Goal: Task Accomplishment & Management: Use online tool/utility

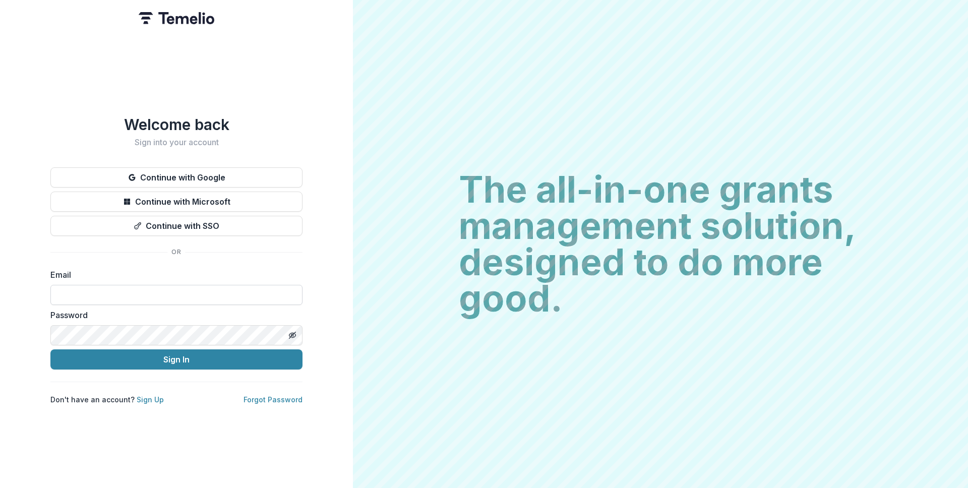
click at [234, 291] on input at bounding box center [176, 295] width 252 height 20
click at [50, 349] on button "Sign In" at bounding box center [176, 359] width 252 height 20
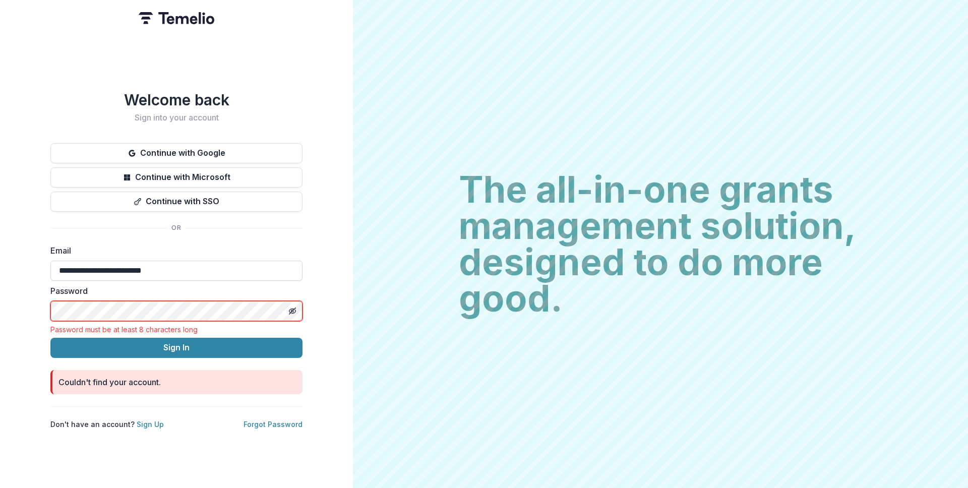
click at [191, 270] on input "**********" at bounding box center [176, 271] width 252 height 20
click at [189, 270] on input "**********" at bounding box center [176, 271] width 252 height 20
type input "**********"
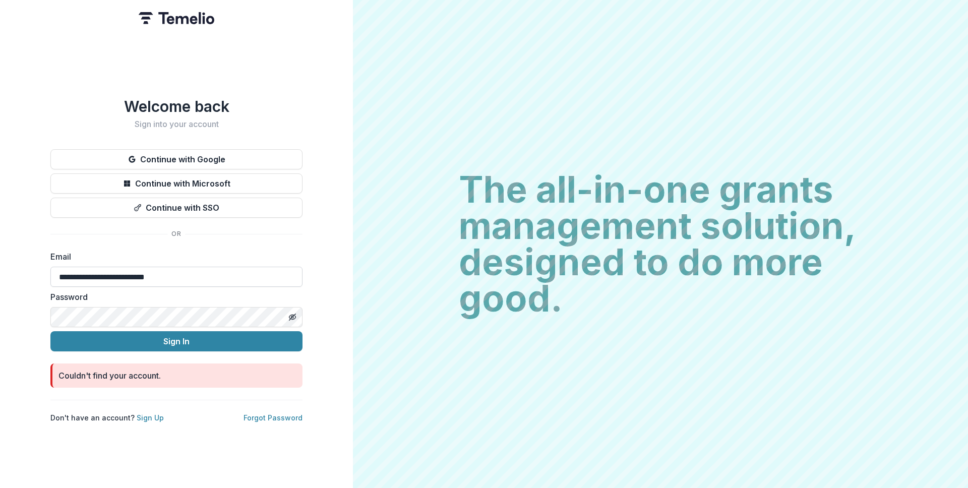
click at [50, 331] on button "Sign In" at bounding box center [176, 341] width 252 height 20
click at [151, 417] on link "Sign Up" at bounding box center [150, 417] width 27 height 9
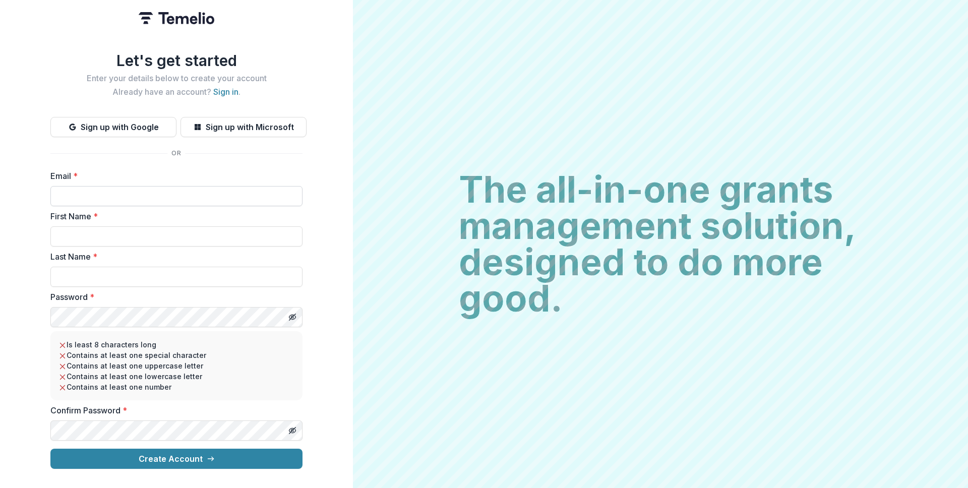
click at [120, 197] on input "Email *" at bounding box center [176, 196] width 252 height 20
type input "**********"
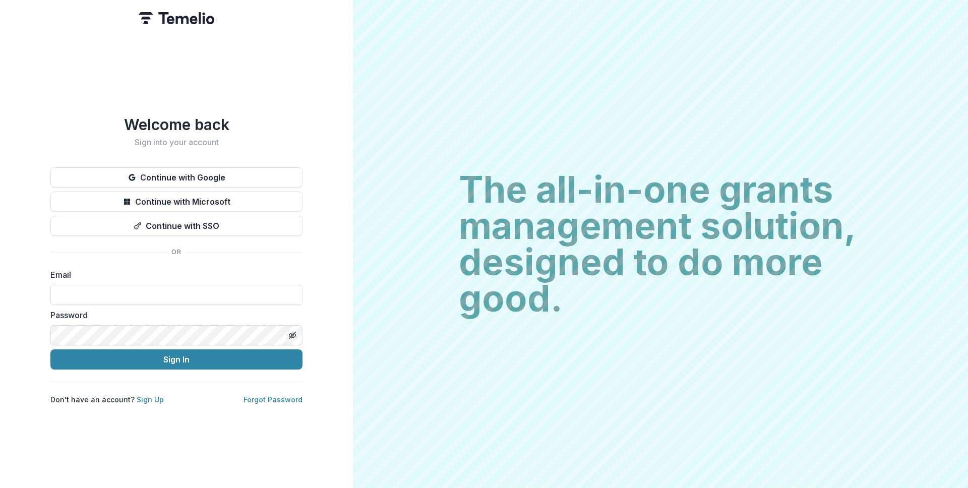
click at [142, 301] on form "Email Password Sign In" at bounding box center [176, 319] width 252 height 101
click at [136, 294] on input at bounding box center [176, 295] width 252 height 20
click at [79, 394] on p "Don't have an account? Sign Up" at bounding box center [106, 399] width 113 height 11
click at [273, 400] on p "Forgot Password" at bounding box center [272, 399] width 59 height 11
click at [273, 395] on link "Forgot Password" at bounding box center [272, 399] width 59 height 9
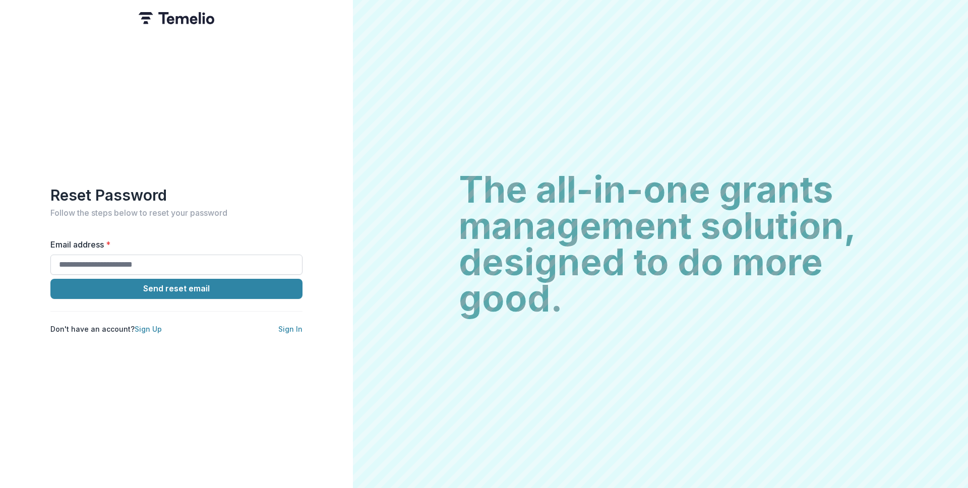
click at [199, 262] on input "Email address *" at bounding box center [176, 265] width 252 height 20
type input "**********"
click at [50, 279] on button "Send reset email" at bounding box center [176, 289] width 252 height 20
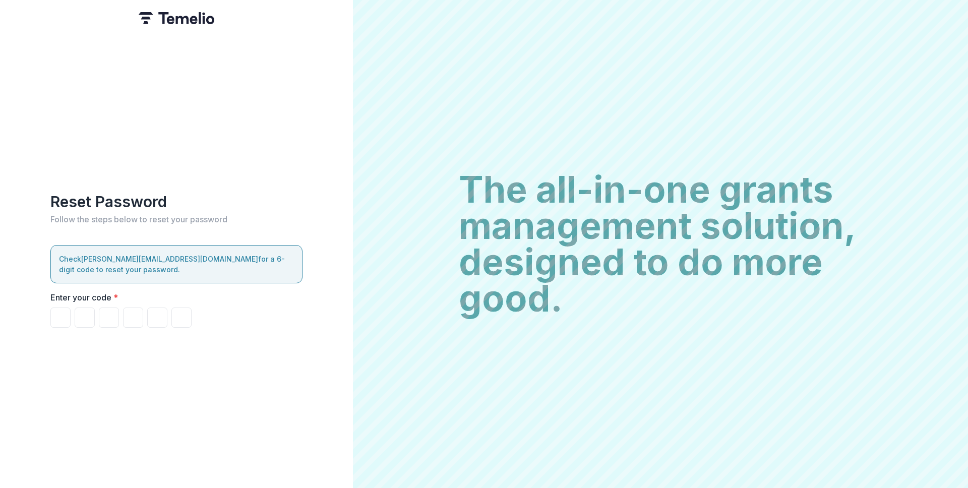
paste input "******"
type input "*"
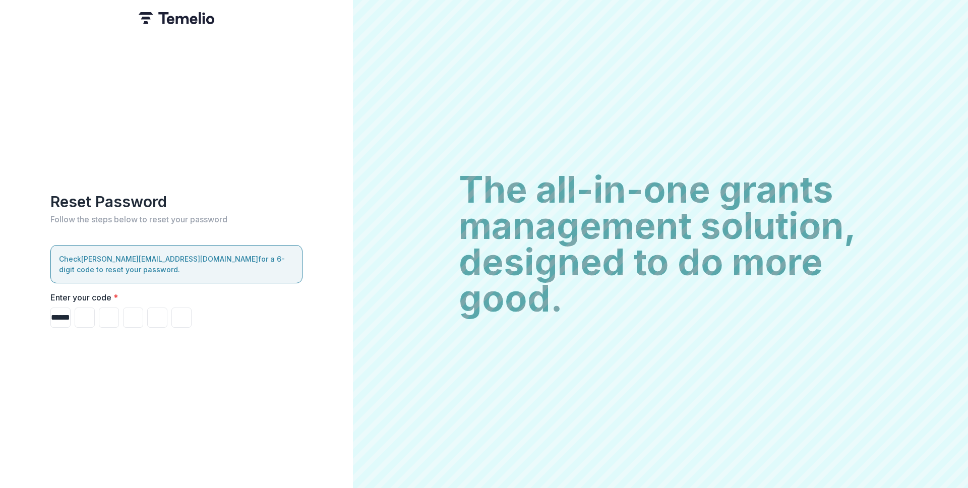
type input "*"
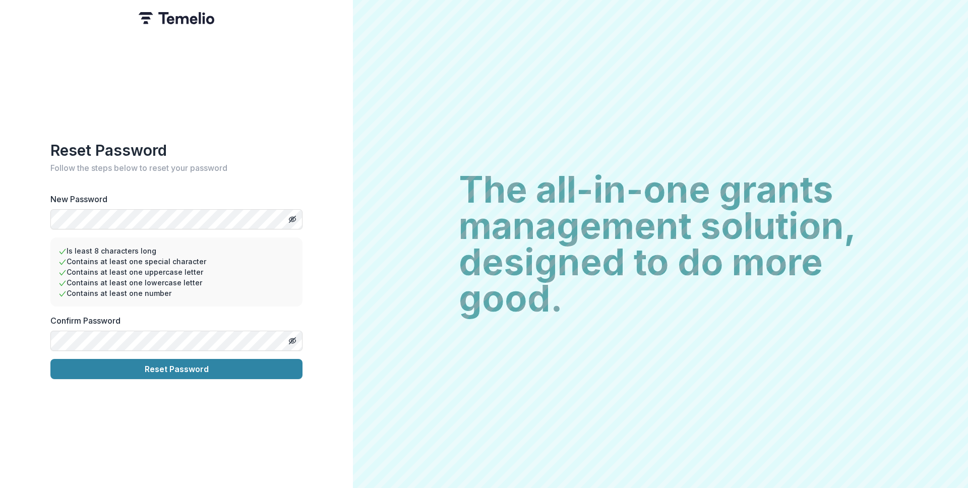
click at [50, 359] on button "Reset Password" at bounding box center [176, 369] width 252 height 20
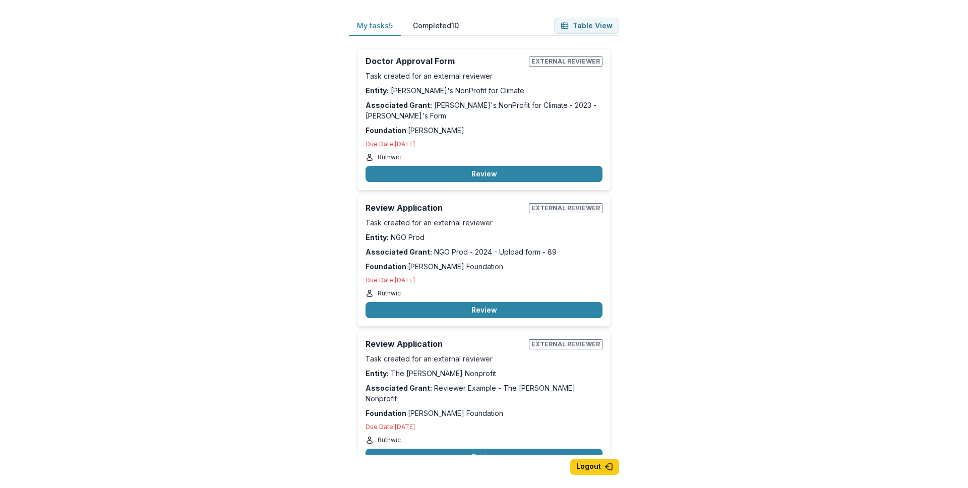
click at [308, 134] on div "My tasks 5 Completed 10 Table View Doctor Approval Form External reviewer Task …" at bounding box center [484, 244] width 968 height 488
click at [582, 29] on button "Table View" at bounding box center [586, 26] width 65 height 16
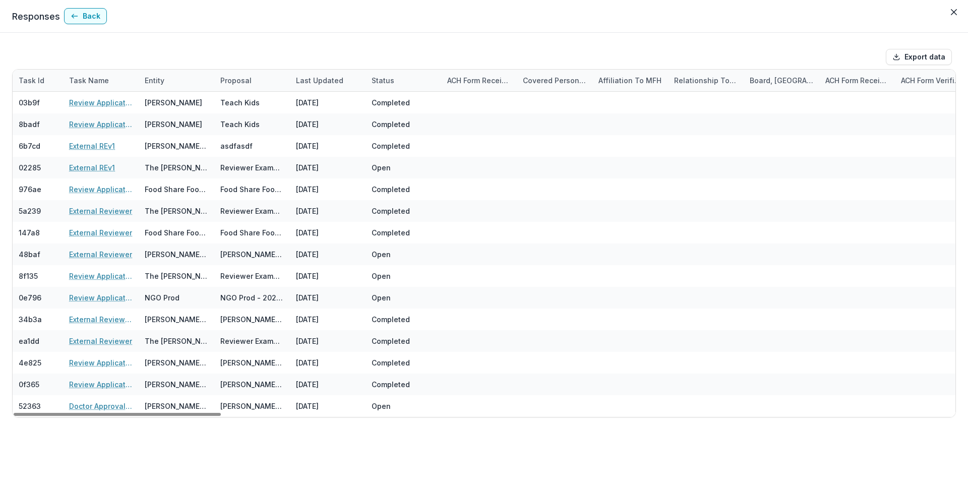
click at [389, 83] on div "Status" at bounding box center [382, 80] width 35 height 11
click at [408, 109] on input at bounding box center [427, 103] width 121 height 16
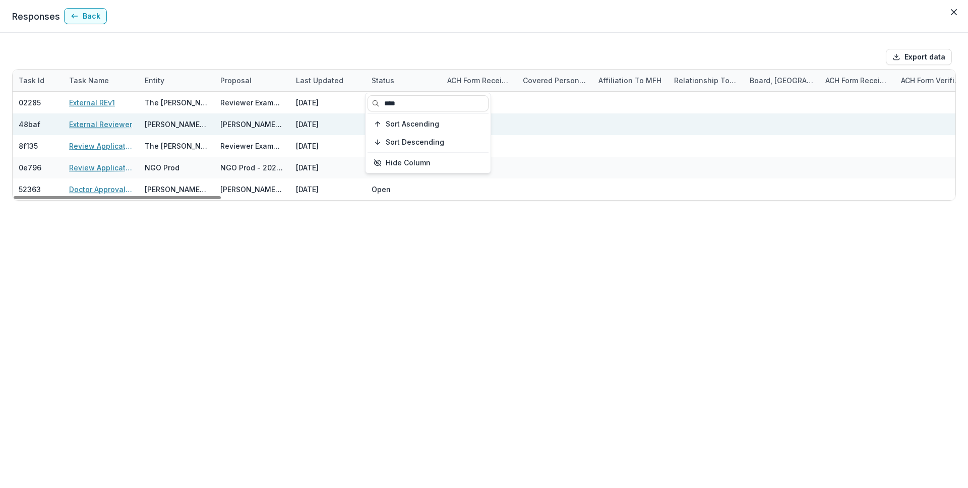
type input "****"
click at [566, 126] on div at bounding box center [555, 124] width 64 height 22
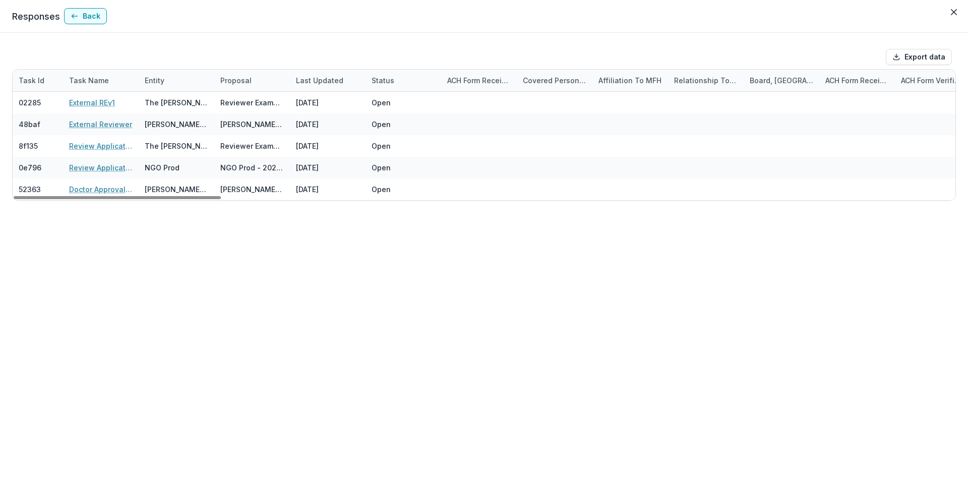
click at [559, 83] on div "Covered Person(s) Name" at bounding box center [555, 80] width 76 height 11
click at [591, 143] on span "Sort Descending" at bounding box center [566, 142] width 58 height 9
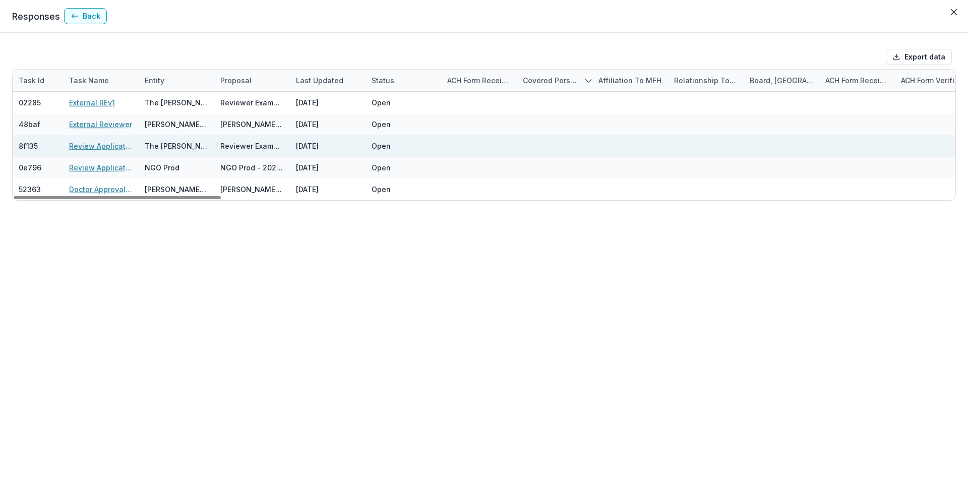
click at [460, 142] on div at bounding box center [479, 146] width 64 height 22
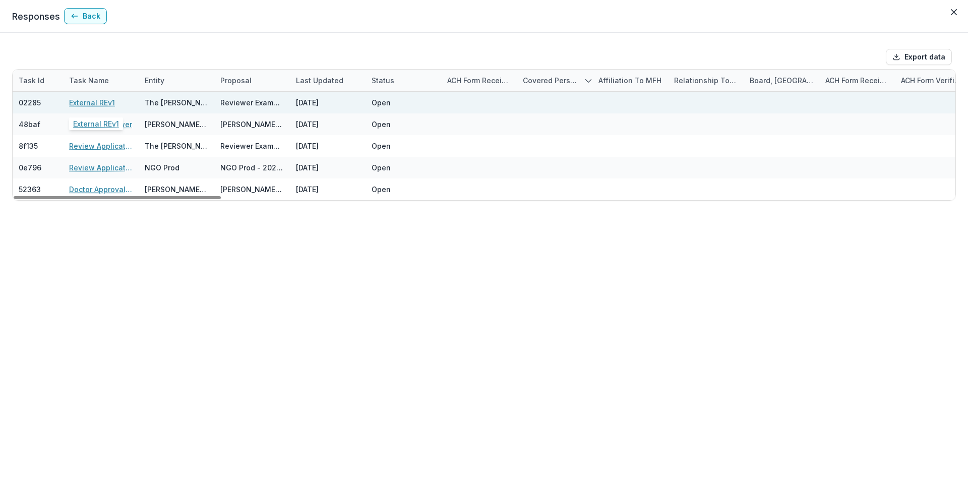
click at [105, 104] on link "External REv1" at bounding box center [92, 102] width 46 height 11
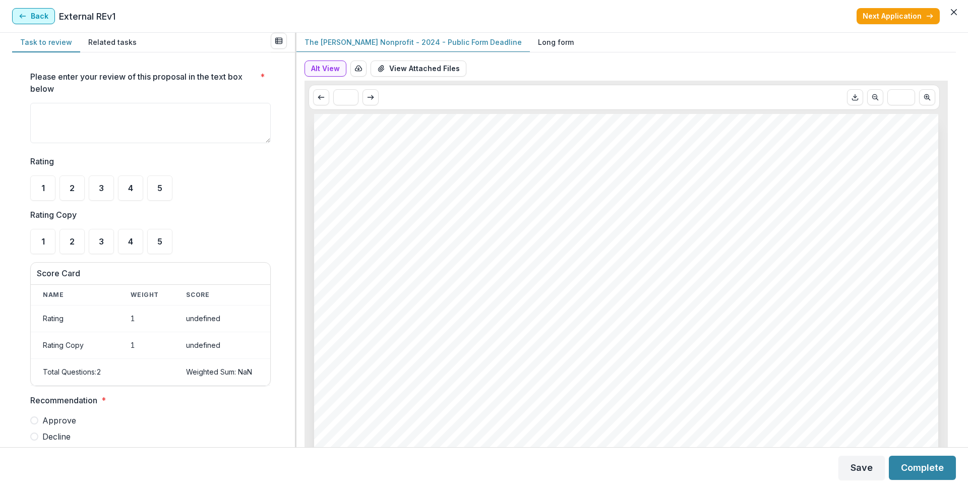
click at [51, 20] on button "Back" at bounding box center [33, 16] width 43 height 16
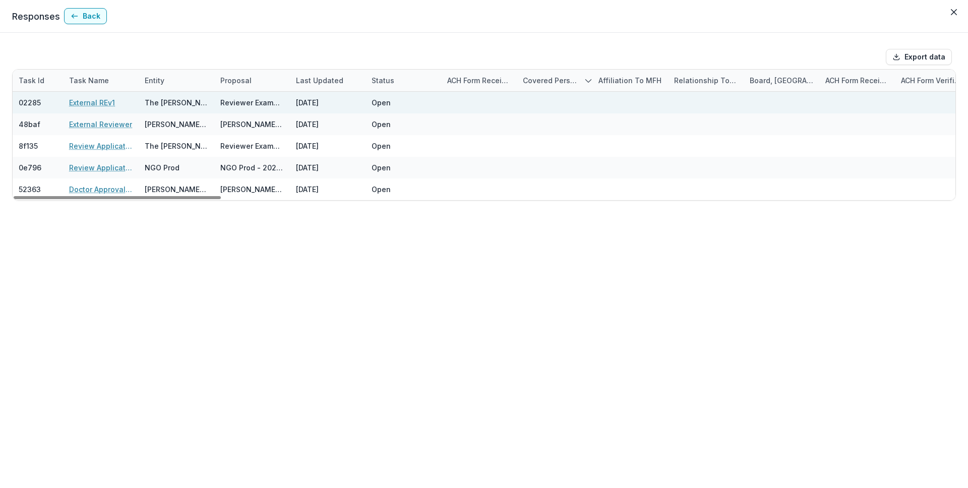
click at [82, 102] on link "External REv1" at bounding box center [92, 102] width 46 height 11
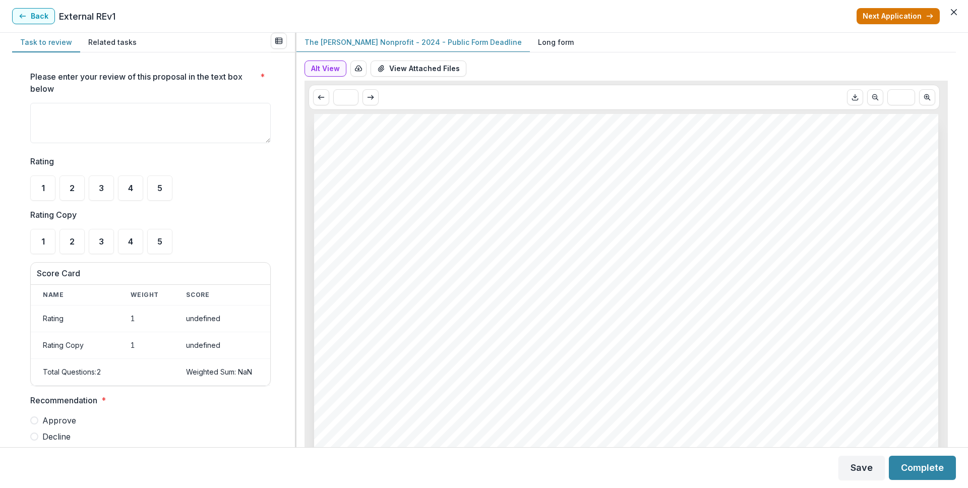
click at [909, 14] on button "Next Application" at bounding box center [897, 16] width 83 height 16
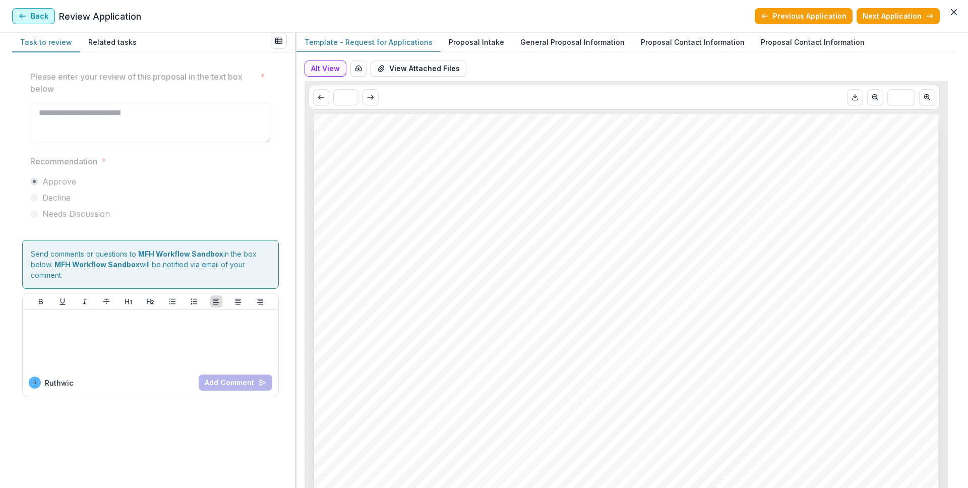
click at [46, 14] on button "Back" at bounding box center [33, 16] width 43 height 16
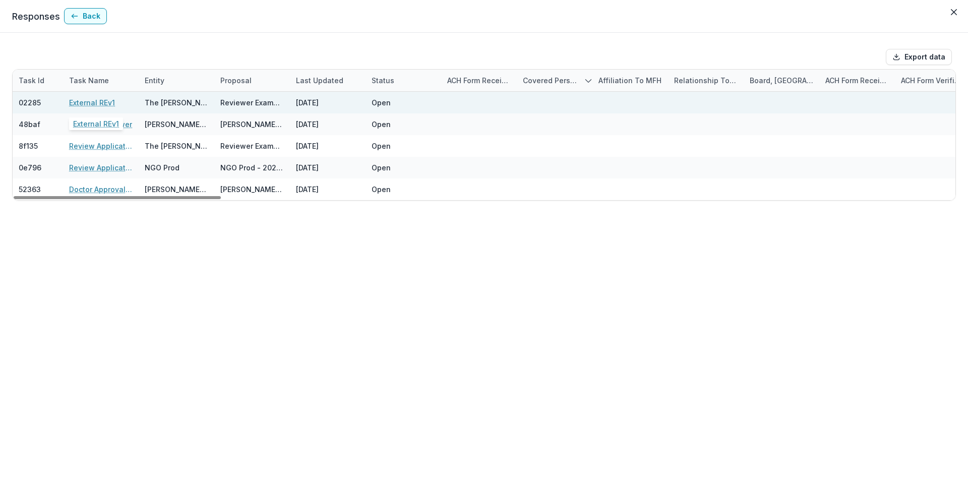
click at [106, 101] on link "External REv1" at bounding box center [92, 102] width 46 height 11
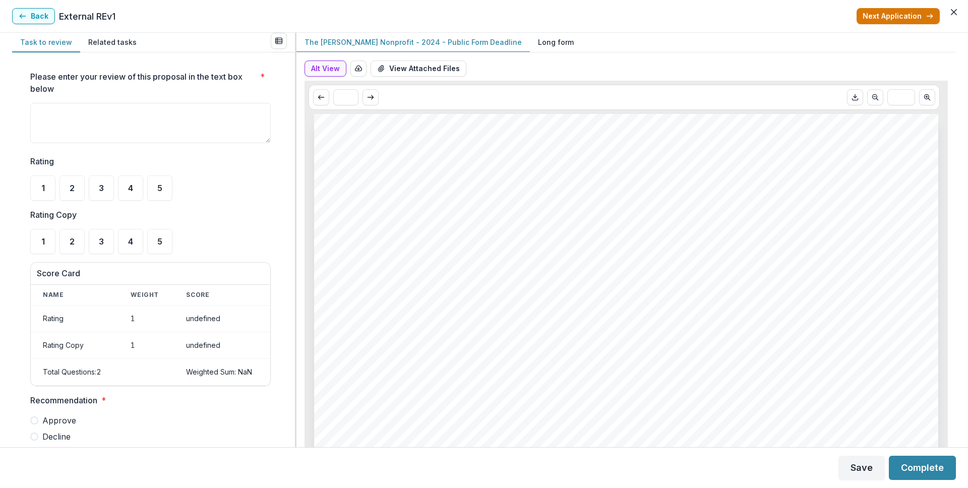
click at [898, 19] on button "Next Application" at bounding box center [897, 16] width 83 height 16
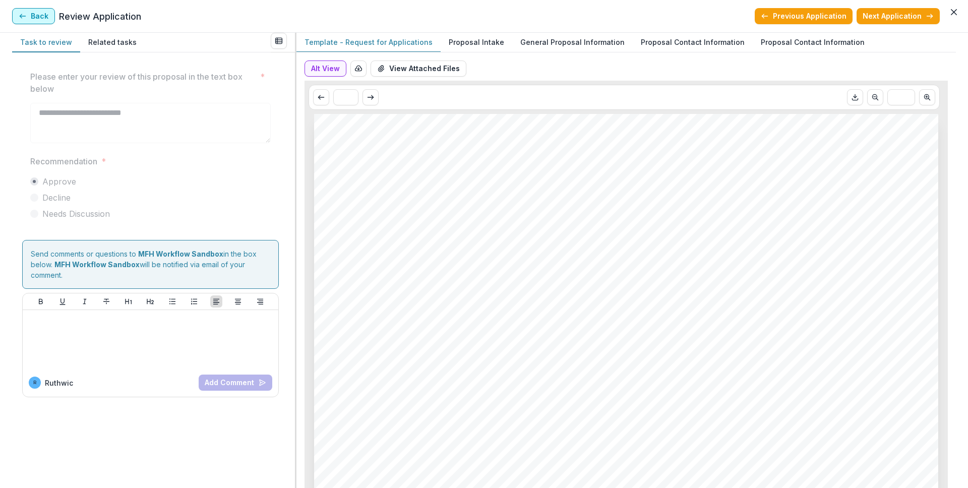
click at [50, 11] on button "Back" at bounding box center [33, 16] width 43 height 16
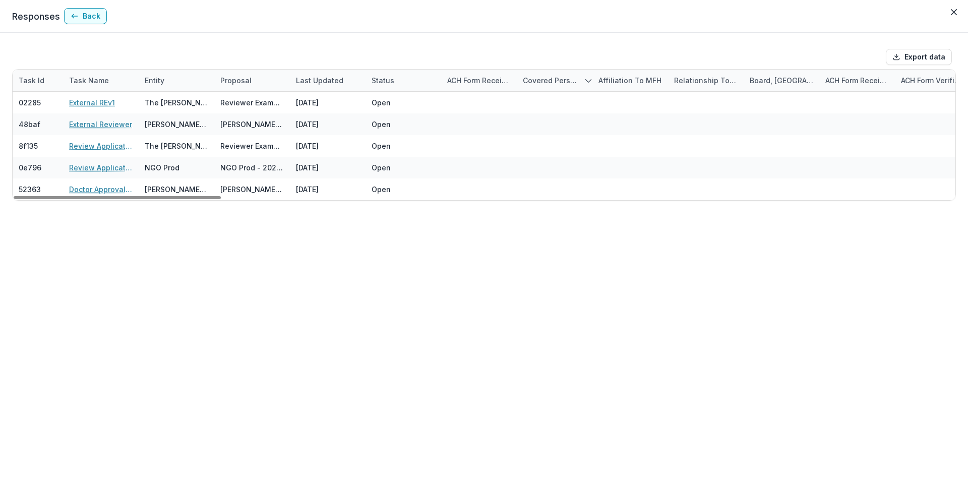
click at [392, 83] on div "Status" at bounding box center [382, 80] width 35 height 11
click at [400, 108] on input "****" at bounding box center [427, 103] width 121 height 16
type input "*"
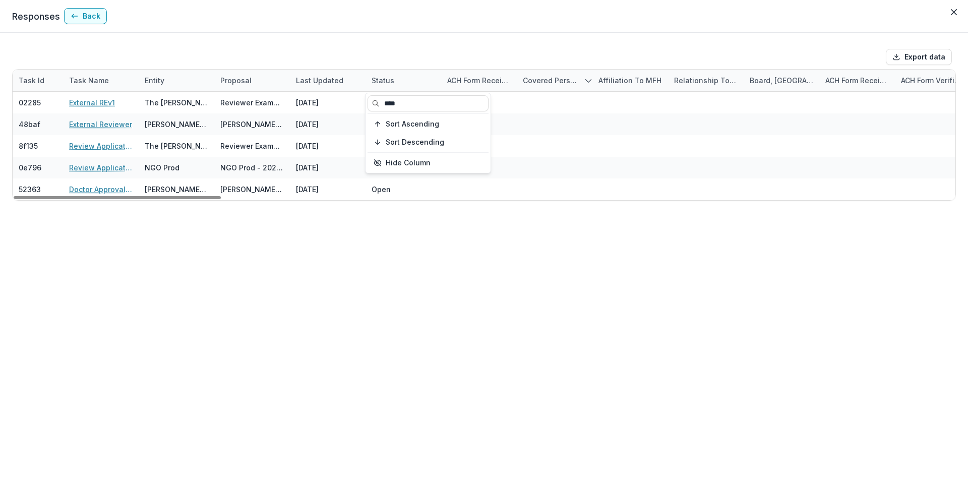
type input "****"
click at [485, 229] on div "Export data Task Id Task Name Entity Proposal Last Updated Status ACH Form Rece…" at bounding box center [484, 260] width 968 height 455
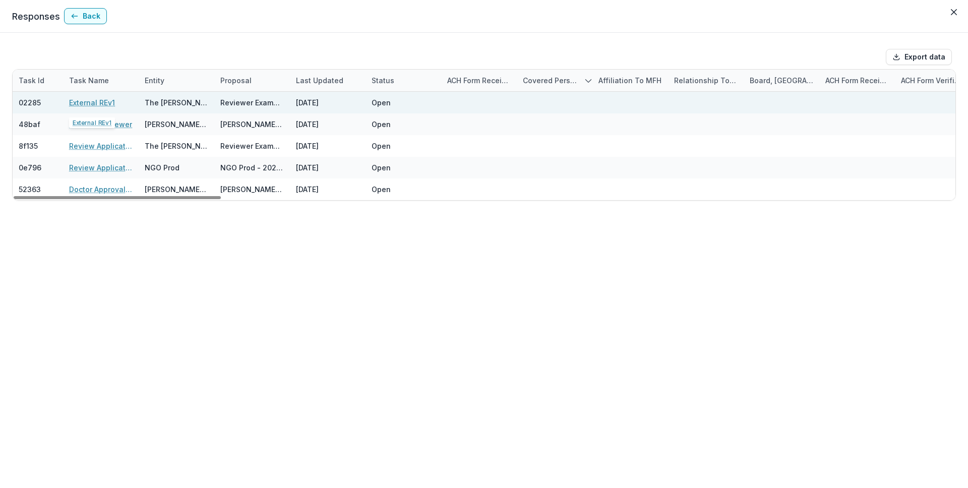
click at [101, 99] on link "External REv1" at bounding box center [92, 102] width 46 height 11
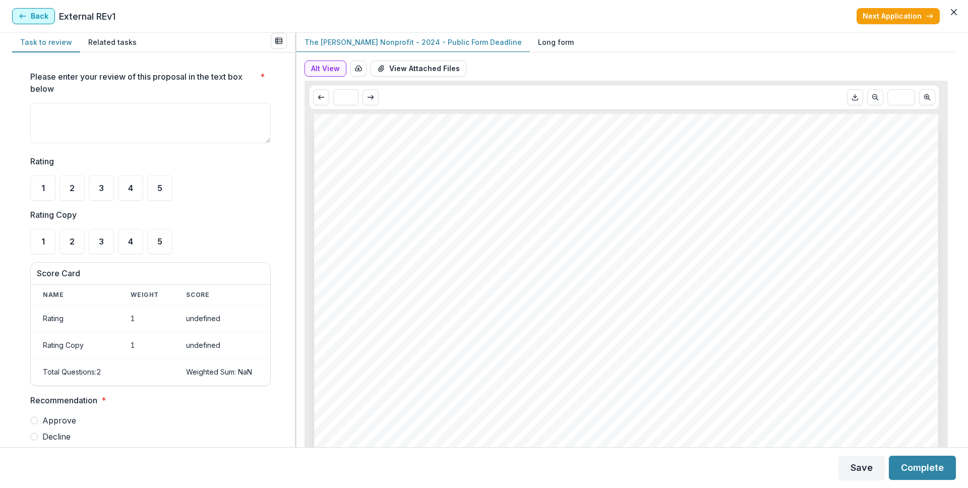
click at [38, 10] on button "Back" at bounding box center [33, 16] width 43 height 16
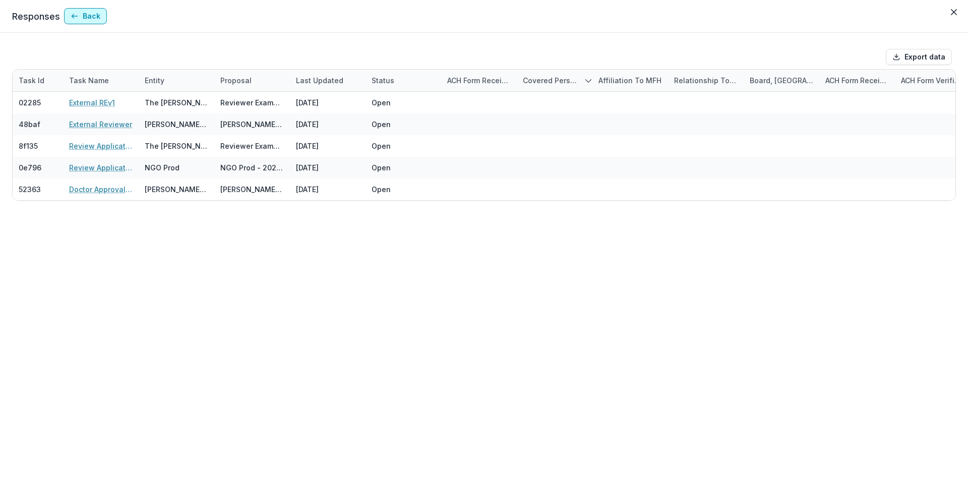
click at [87, 18] on button "Back" at bounding box center [85, 16] width 43 height 16
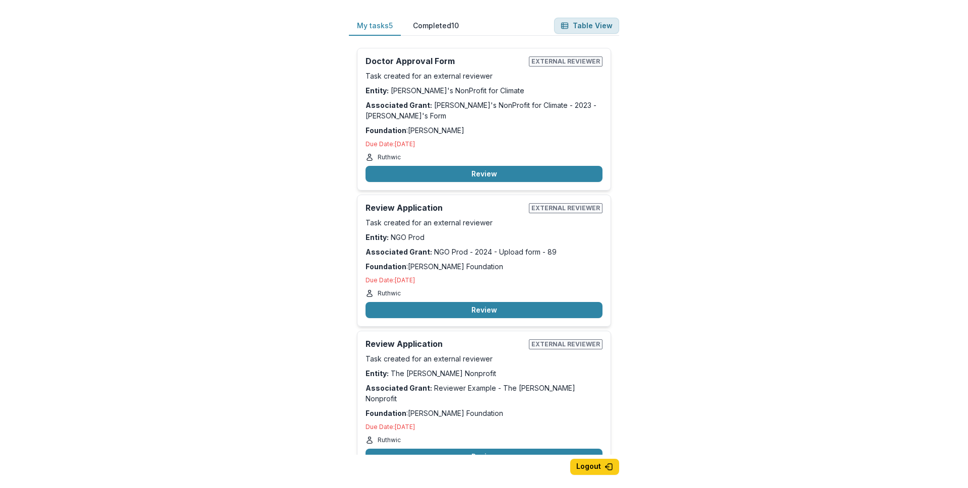
click at [581, 25] on button "Table View" at bounding box center [586, 26] width 65 height 16
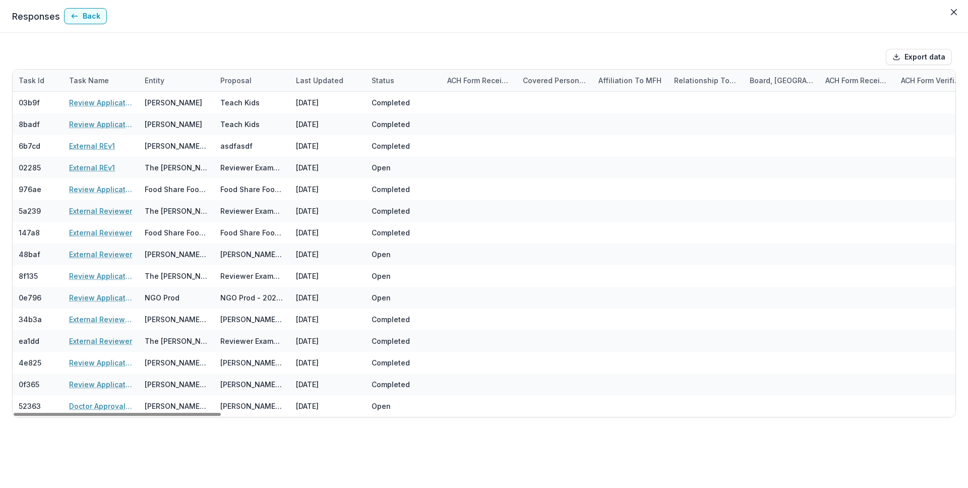
click at [297, 47] on div "Export data" at bounding box center [484, 57] width 944 height 24
click at [113, 53] on div at bounding box center [448, 57] width 865 height 16
click at [446, 46] on div "Export data" at bounding box center [484, 57] width 944 height 24
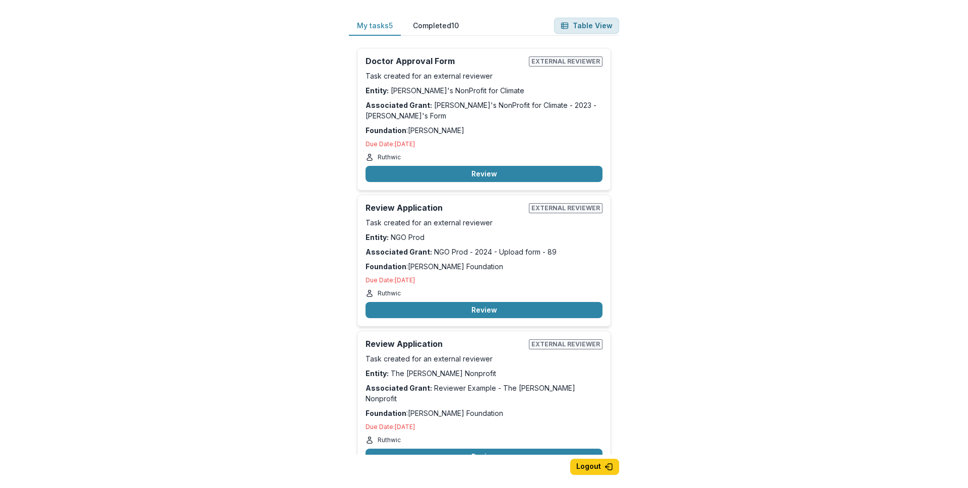
click at [594, 26] on button "Table View" at bounding box center [586, 26] width 65 height 16
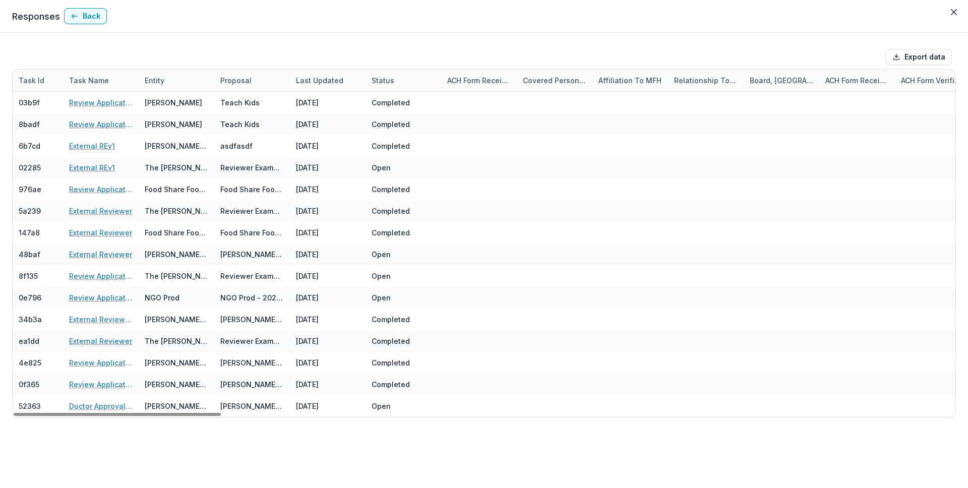
click at [379, 83] on div "Status" at bounding box center [382, 80] width 35 height 11
click at [402, 110] on input at bounding box center [427, 103] width 121 height 16
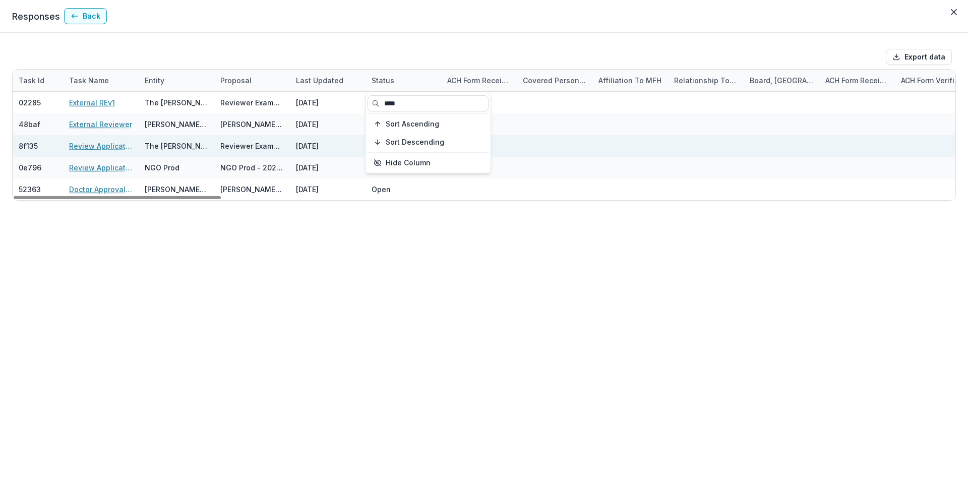
type input "****"
click at [557, 141] on div at bounding box center [555, 146] width 64 height 22
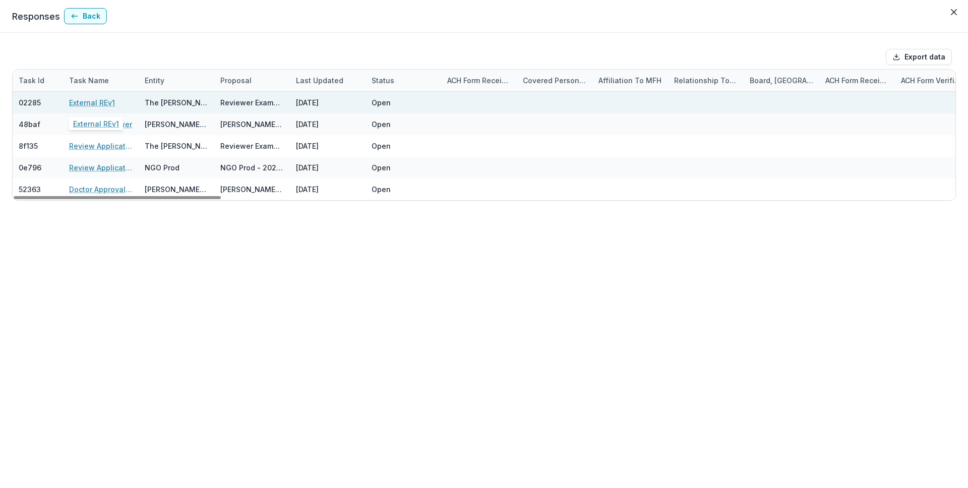
click at [107, 102] on link "External REv1" at bounding box center [92, 102] width 46 height 11
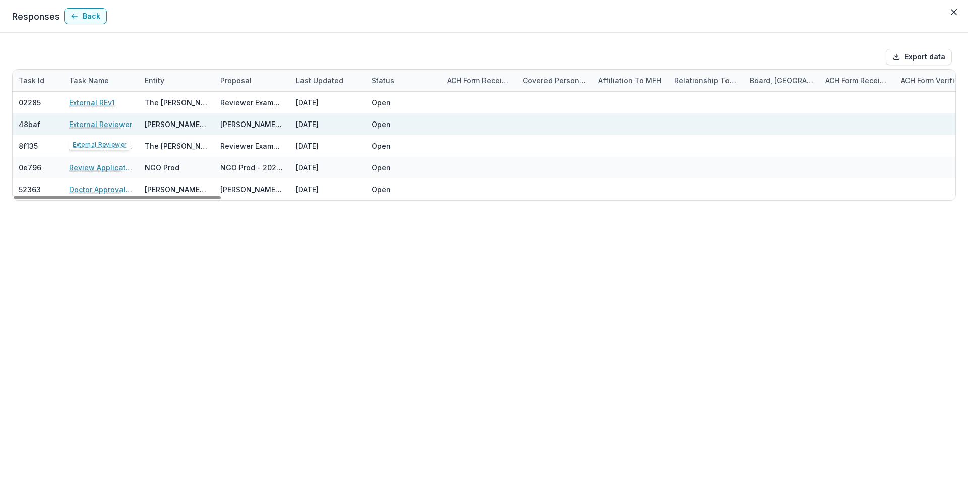
click at [111, 120] on link "External Reviewer" at bounding box center [100, 124] width 63 height 11
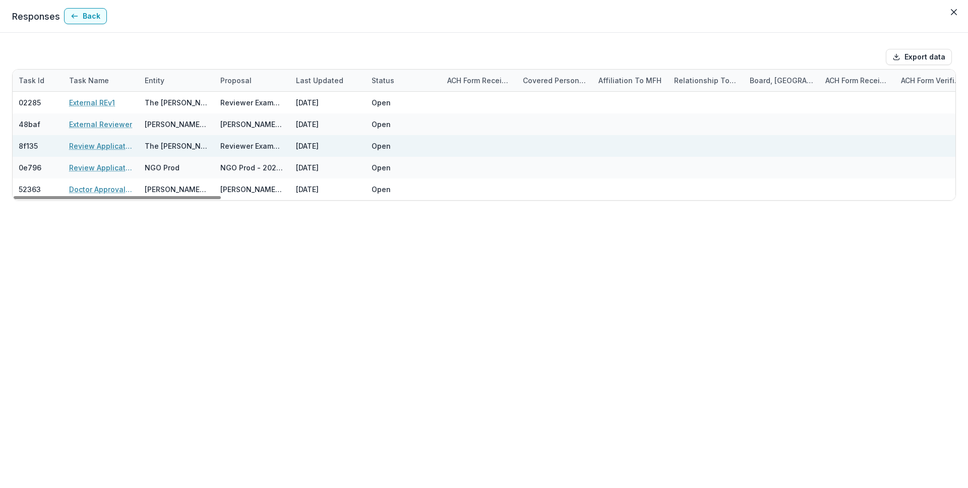
click at [110, 146] on link "Review Application" at bounding box center [101, 146] width 64 height 11
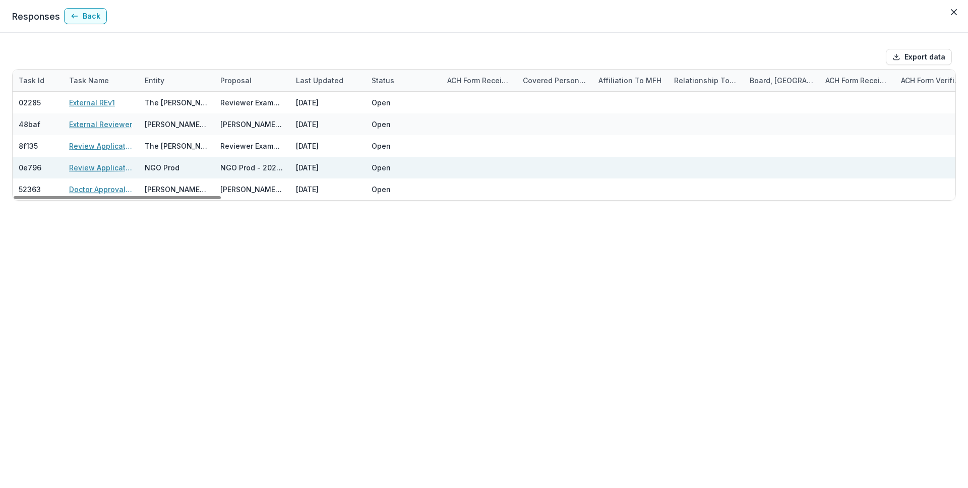
click at [109, 168] on link "Review Application" at bounding box center [101, 167] width 64 height 11
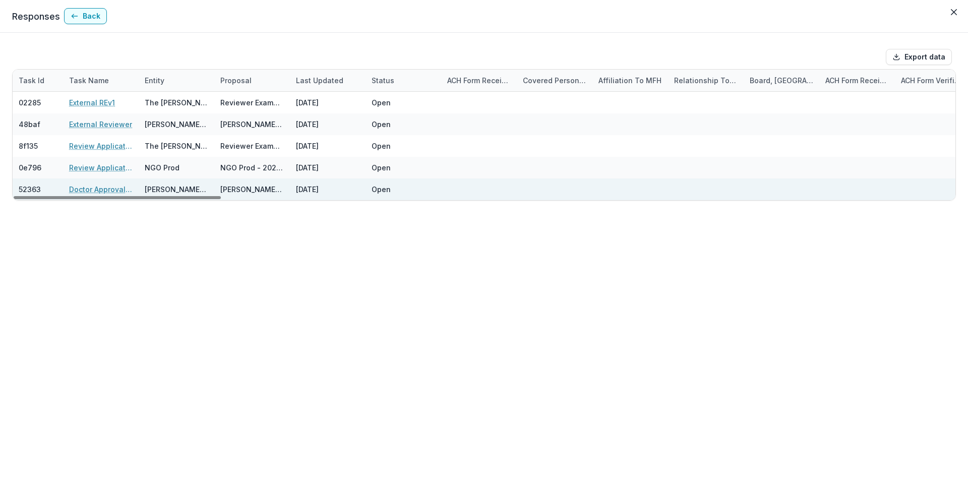
click at [111, 186] on link "Doctor Approval Form" at bounding box center [101, 189] width 64 height 11
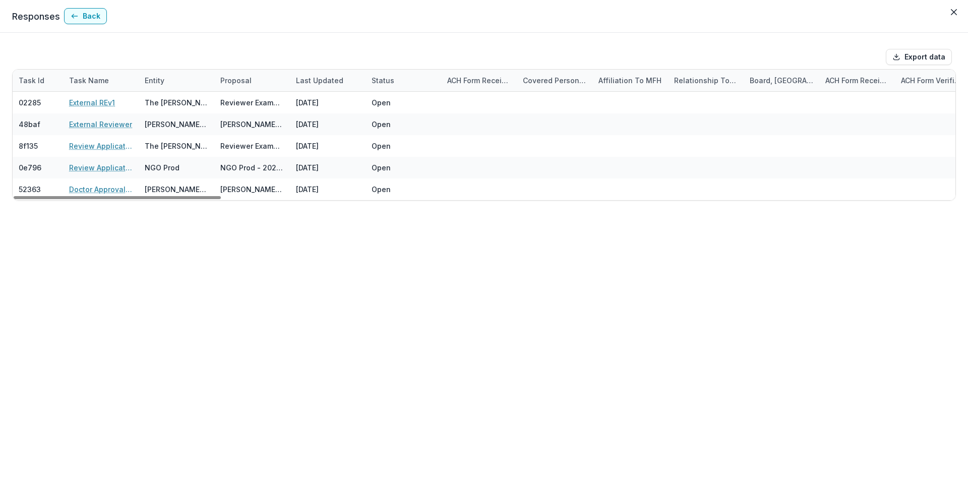
click at [387, 82] on div "Status" at bounding box center [382, 80] width 35 height 11
click at [394, 107] on input "****" at bounding box center [427, 103] width 121 height 16
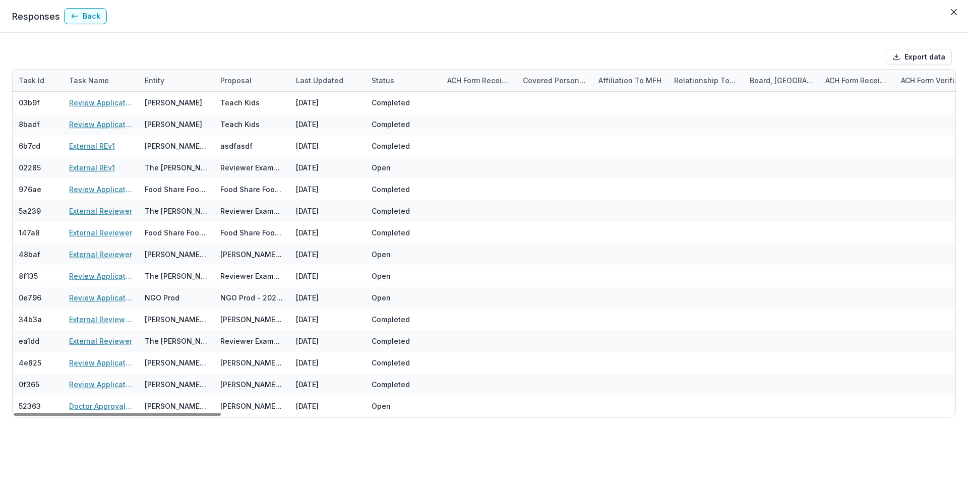
click at [122, 83] on div "Task Name" at bounding box center [101, 81] width 76 height 22
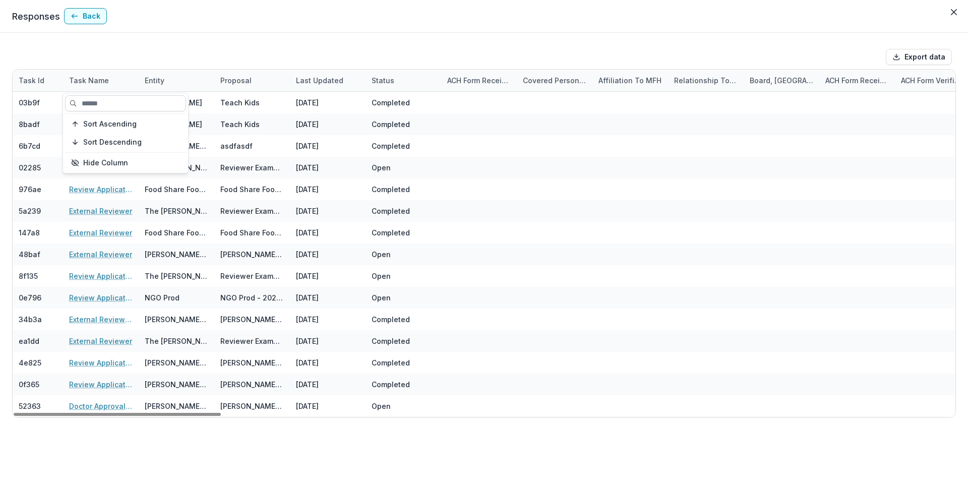
click at [119, 104] on input at bounding box center [125, 103] width 121 height 16
type input "***"
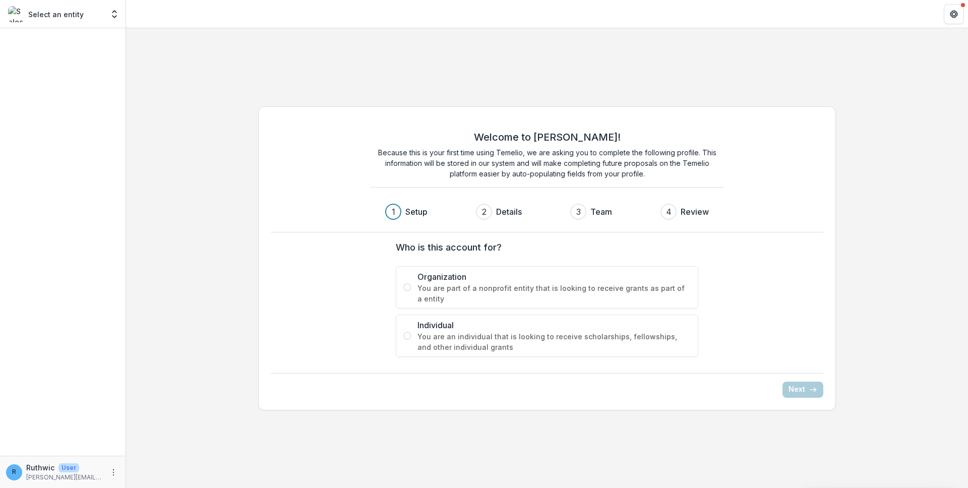
click at [337, 190] on div "Welcome to Temelio! Because this is your first time using Temelio, we are askin…" at bounding box center [547, 175] width 553 height 113
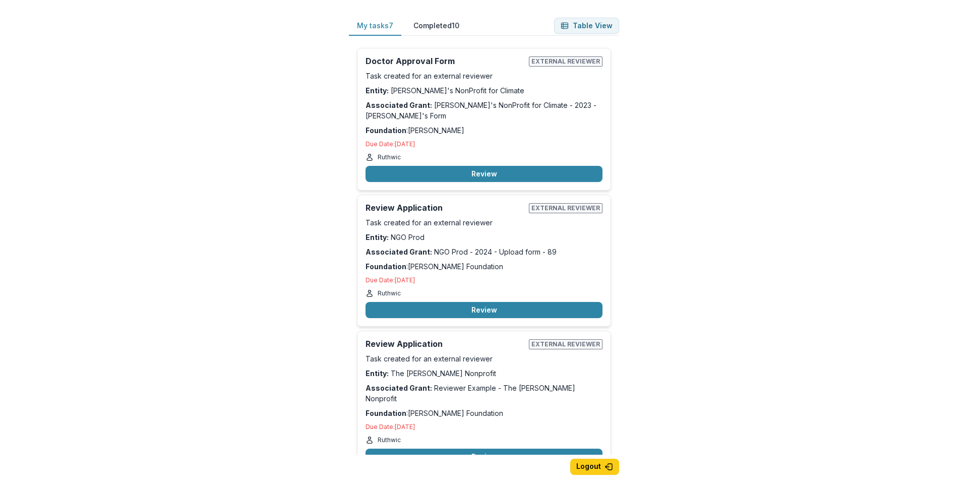
click at [333, 93] on div "My tasks 7 Completed 10 Table View Doctor Approval Form External reviewer Task …" at bounding box center [484, 260] width 302 height 520
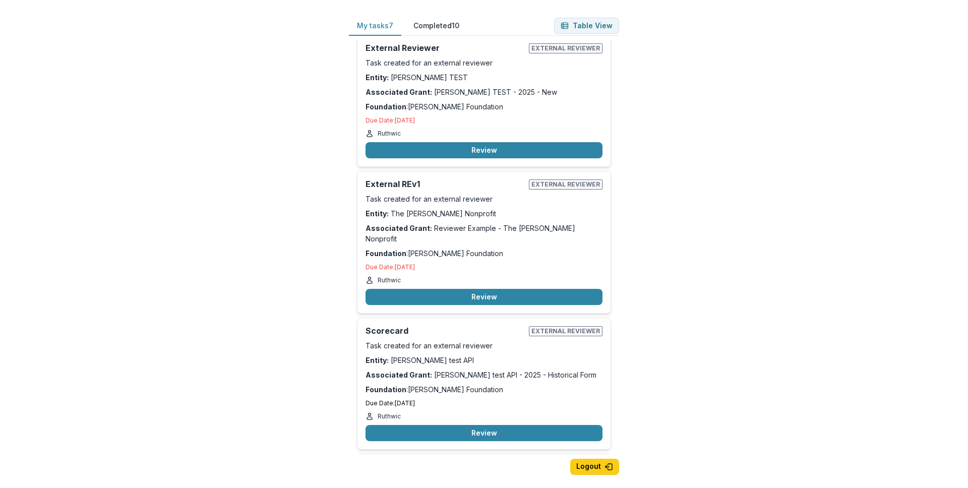
scroll to position [550, 0]
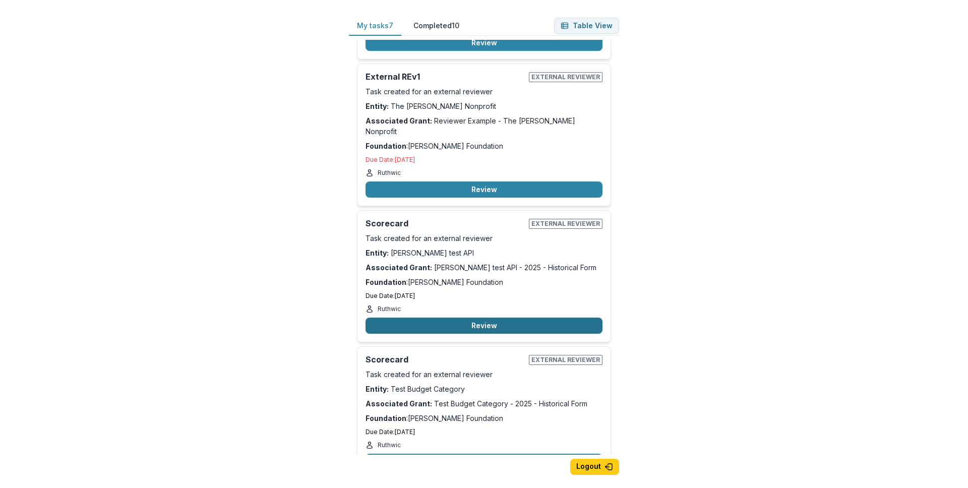
click at [478, 318] on button "Review" at bounding box center [483, 326] width 237 height 16
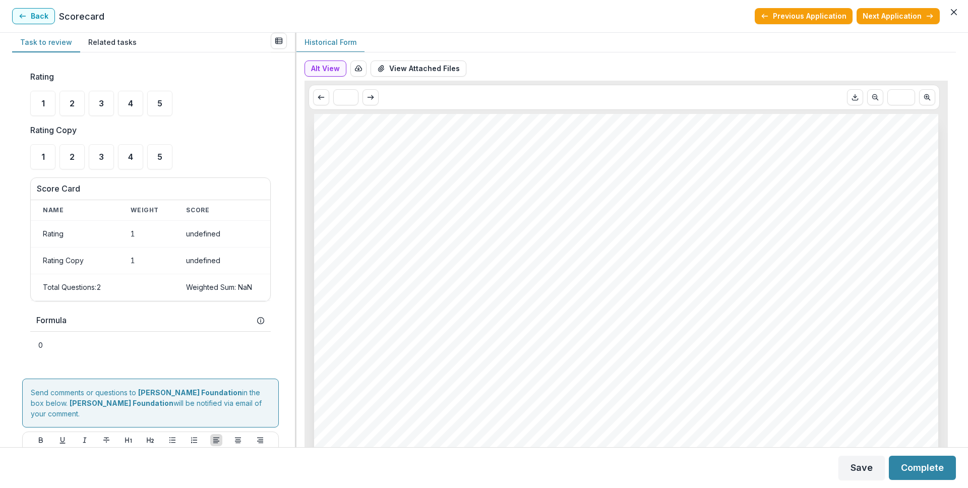
click at [263, 124] on div "Rating Copy 1 2 3 4 5" at bounding box center [150, 146] width 240 height 45
click at [106, 104] on div "3" at bounding box center [101, 103] width 25 height 25
click at [109, 152] on div "3" at bounding box center [101, 156] width 25 height 25
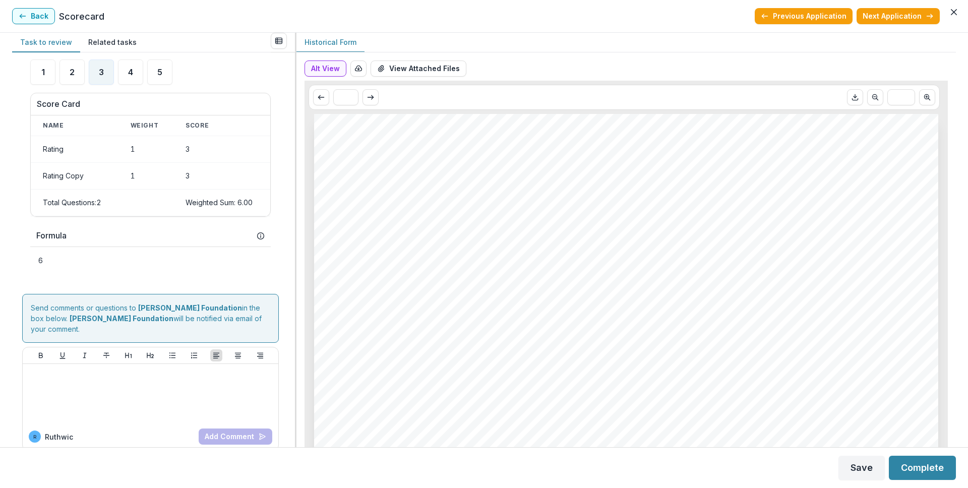
scroll to position [99, 0]
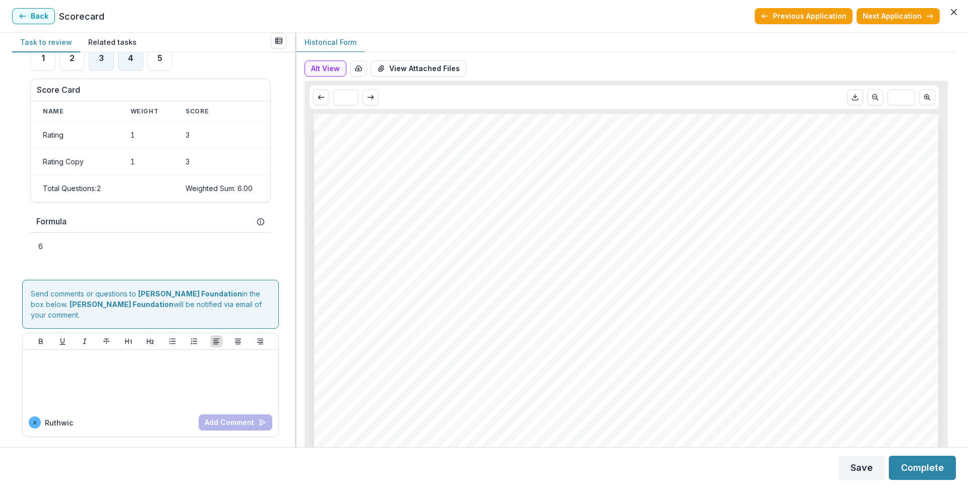
click at [140, 62] on div "4" at bounding box center [130, 57] width 25 height 25
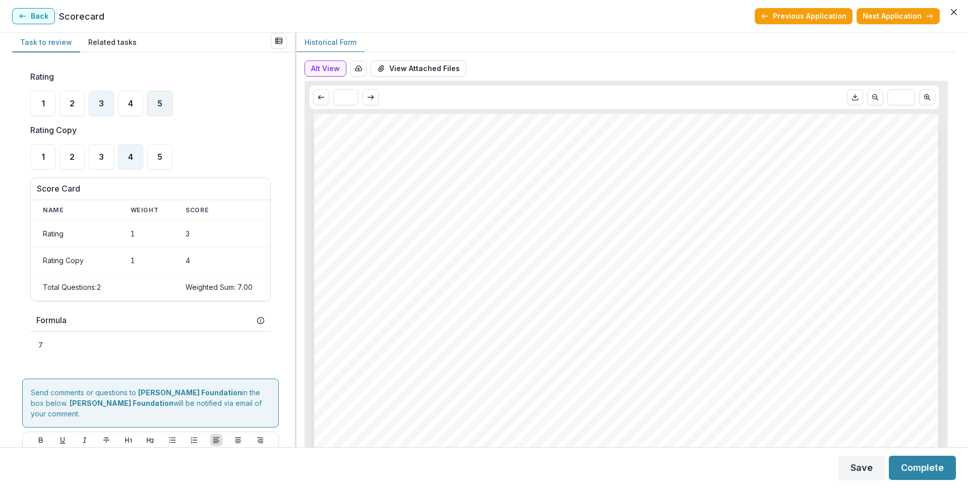
click at [163, 102] on div "5" at bounding box center [159, 103] width 25 height 25
click at [39, 163] on div "1" at bounding box center [42, 156] width 25 height 25
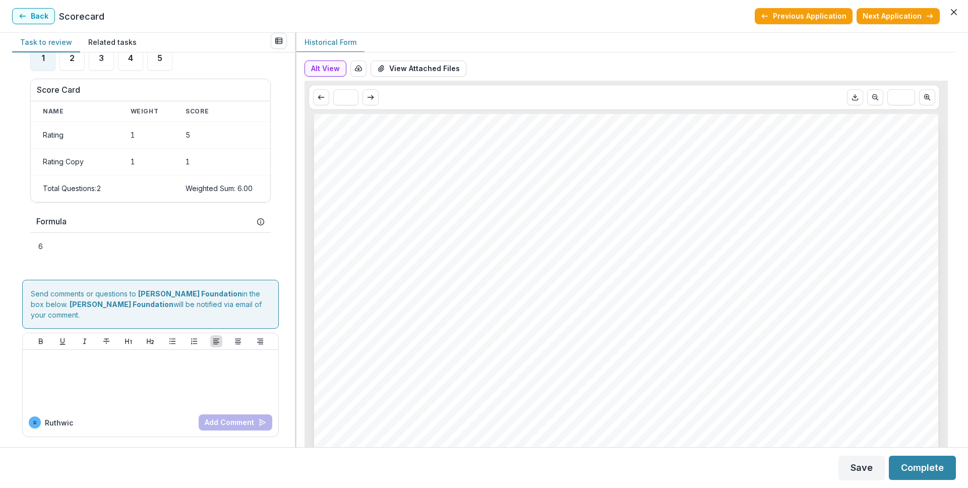
click at [148, 209] on div "Rating 1 2 3 4 5 Rating Copy 1 2 3 4 5 Score Card Name Weight Score Rating 1 5 …" at bounding box center [150, 120] width 240 height 312
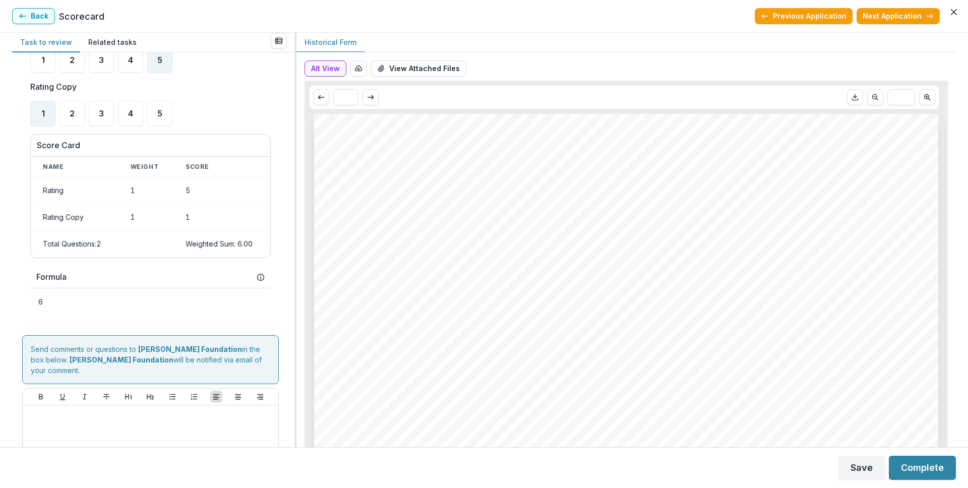
scroll to position [40, 0]
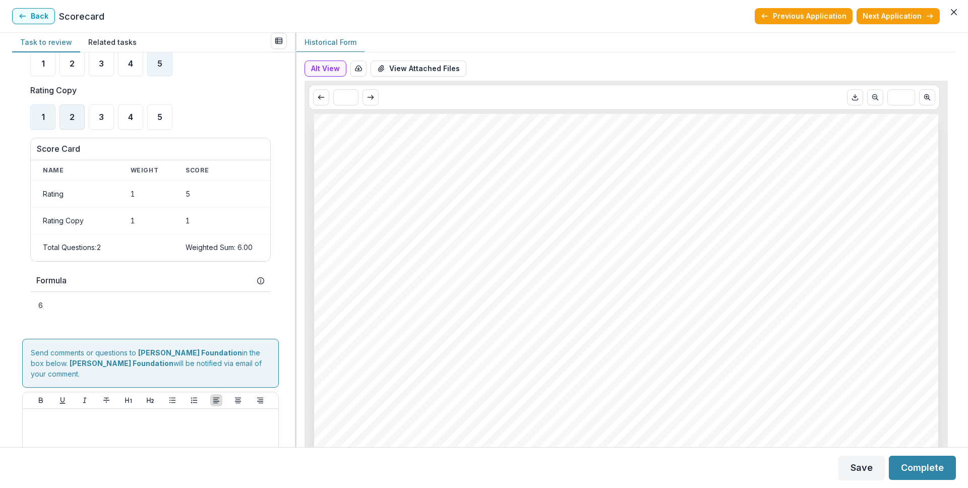
click at [73, 121] on span "2" at bounding box center [72, 117] width 5 height 8
click at [186, 110] on ul "1 2 3 4 5" at bounding box center [150, 116] width 240 height 25
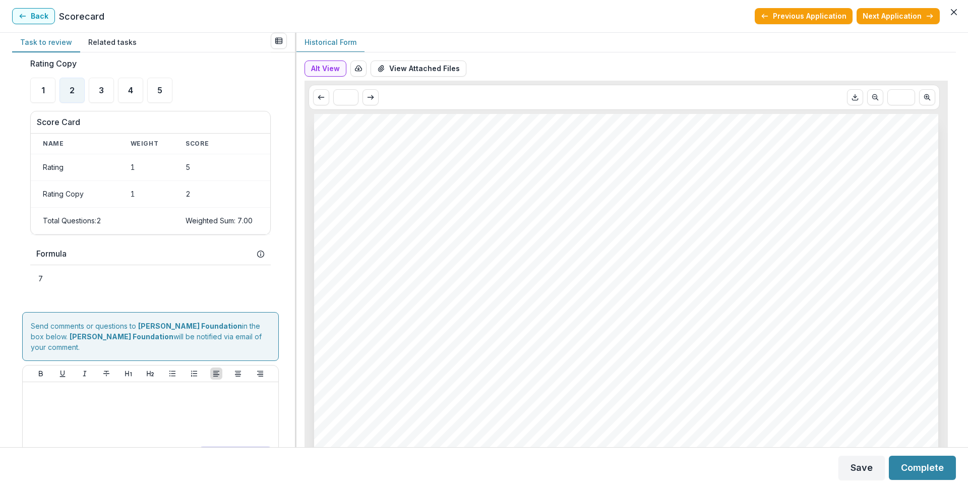
scroll to position [79, 0]
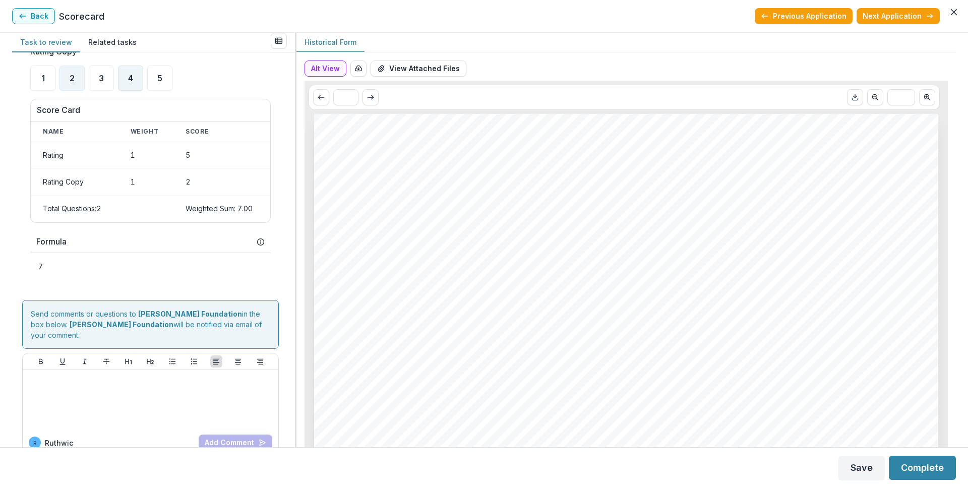
click at [139, 78] on div "4" at bounding box center [130, 78] width 25 height 25
click at [108, 81] on div "3" at bounding box center [101, 78] width 25 height 25
click at [162, 248] on div "Task to review Related tasks Rating 1 2 3 4 5 Rating Copy 1 2 3 4 5 Score Card …" at bounding box center [484, 240] width 944 height 414
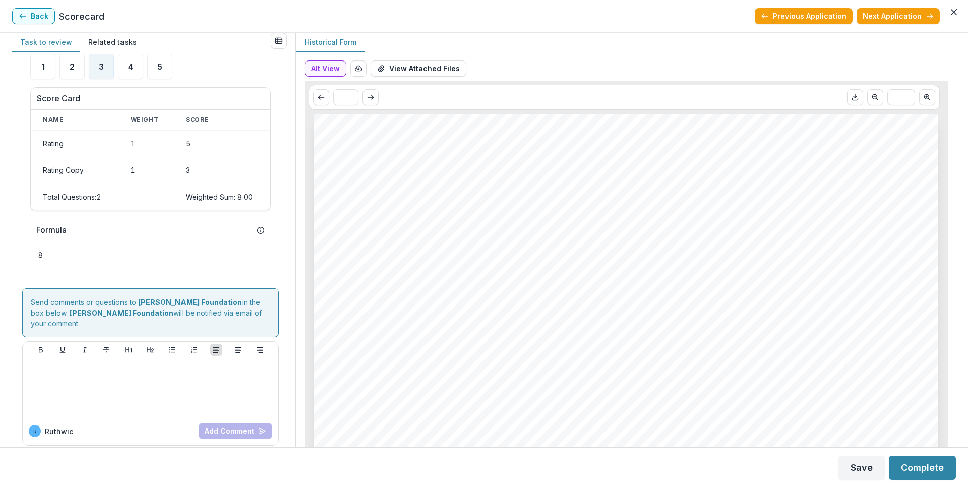
click at [326, 59] on div "Alt View Word Download Word Download (with field descriptions) Zip Download Pre…" at bounding box center [625, 251] width 659 height 391
click at [333, 67] on button "Alt View" at bounding box center [325, 68] width 42 height 16
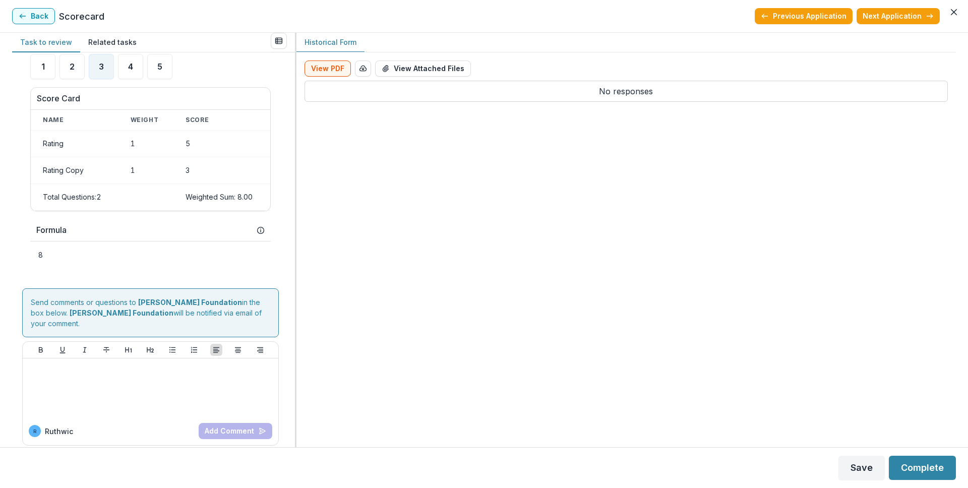
click at [43, 16] on button "Back" at bounding box center [33, 16] width 43 height 16
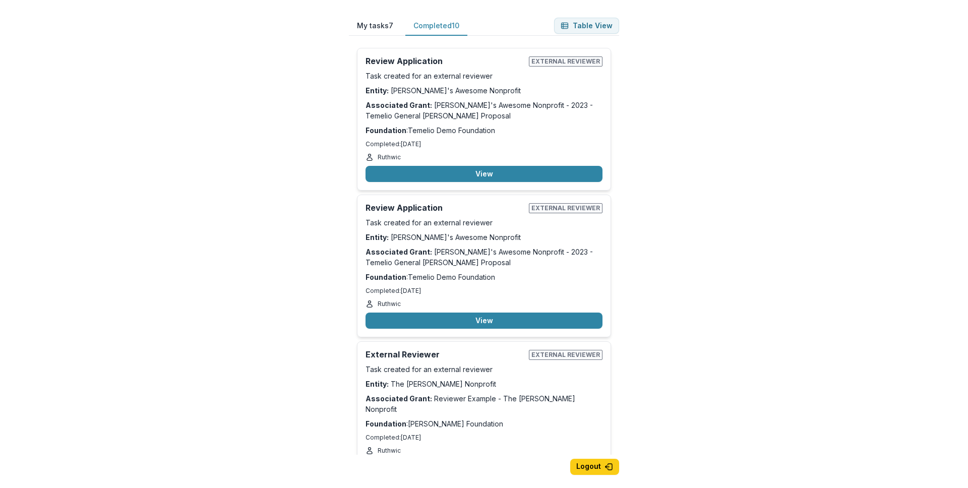
click at [429, 28] on button "Completed 10" at bounding box center [436, 26] width 62 height 20
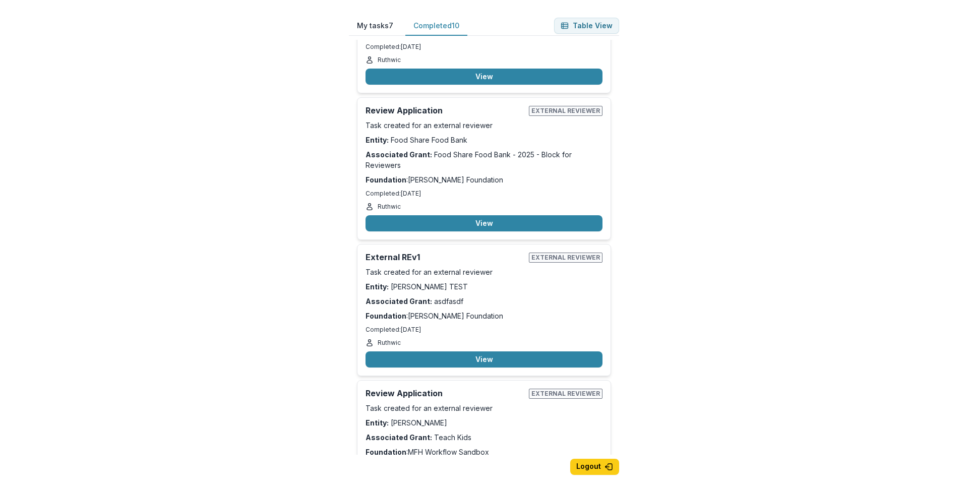
scroll to position [1001, 0]
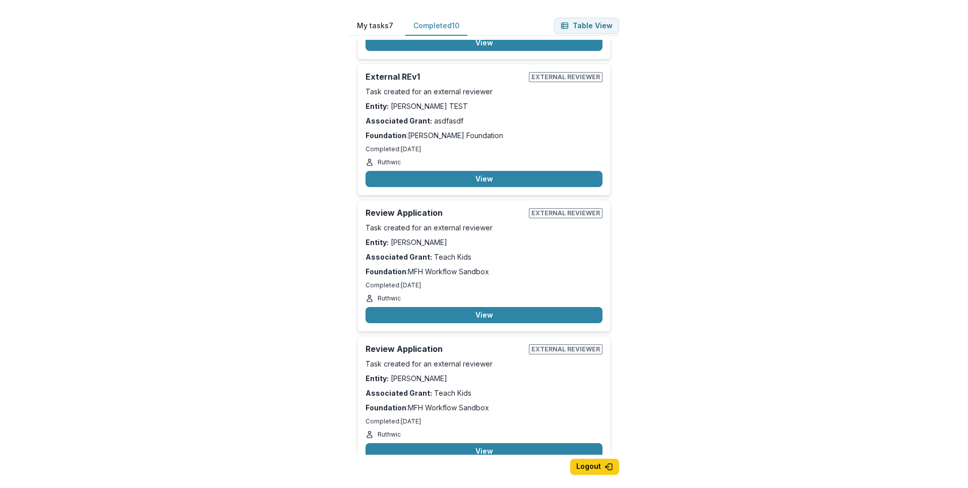
click at [384, 28] on button "My tasks 7" at bounding box center [375, 26] width 52 height 20
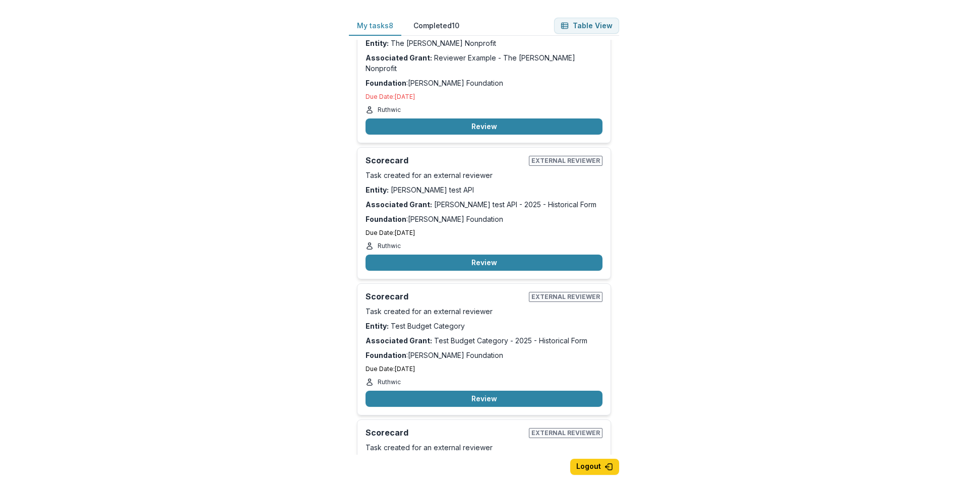
scroll to position [686, 0]
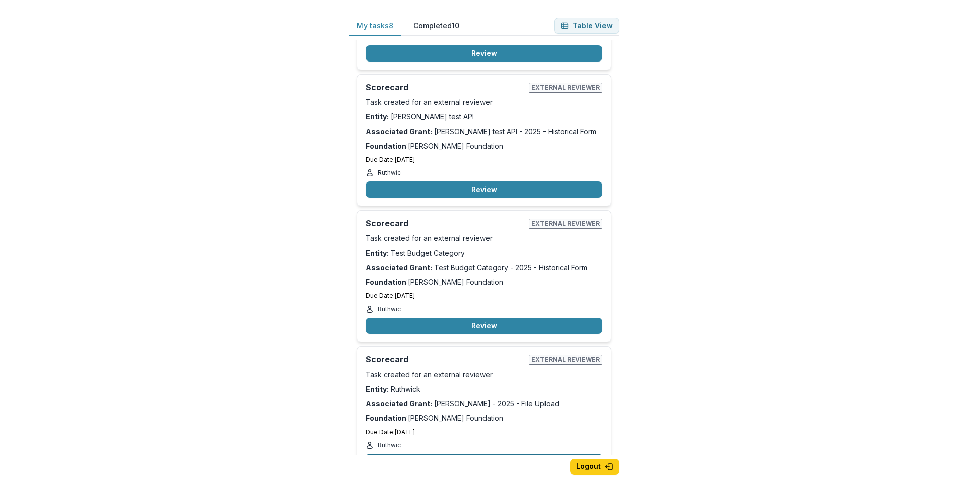
click at [495, 454] on button "Review" at bounding box center [483, 462] width 237 height 16
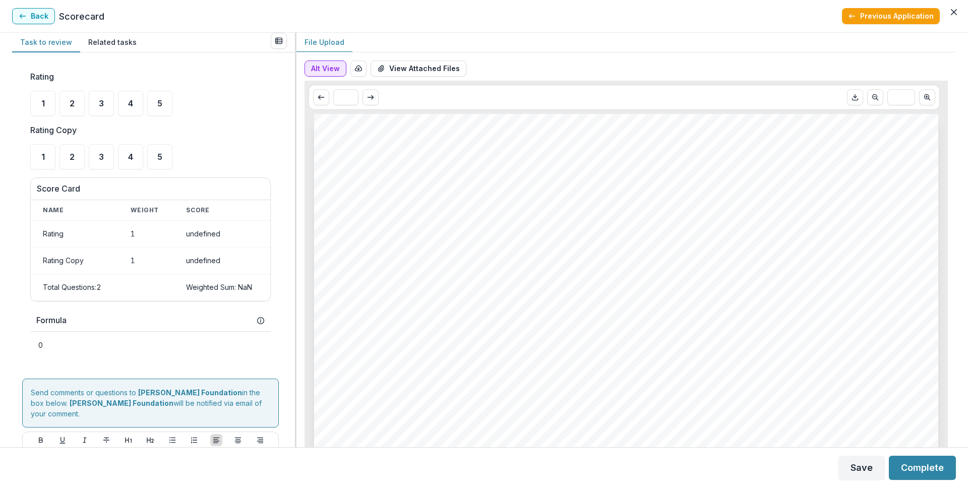
click at [320, 68] on button "Alt View" at bounding box center [325, 68] width 42 height 16
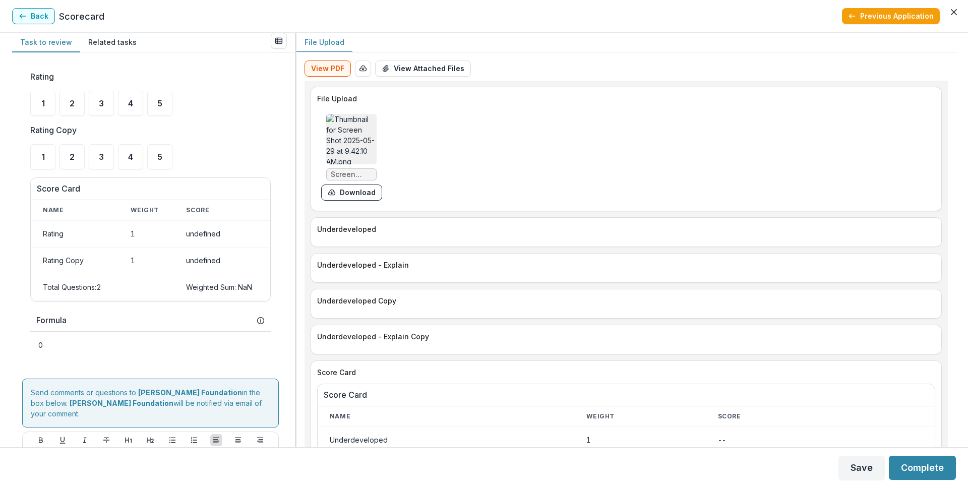
click at [346, 141] on img at bounding box center [351, 139] width 50 height 50
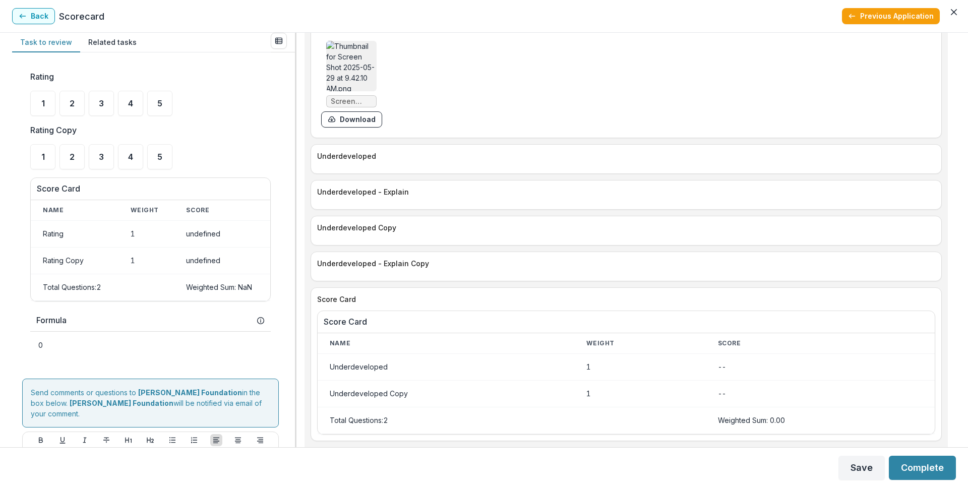
click at [356, 80] on img at bounding box center [351, 66] width 50 height 50
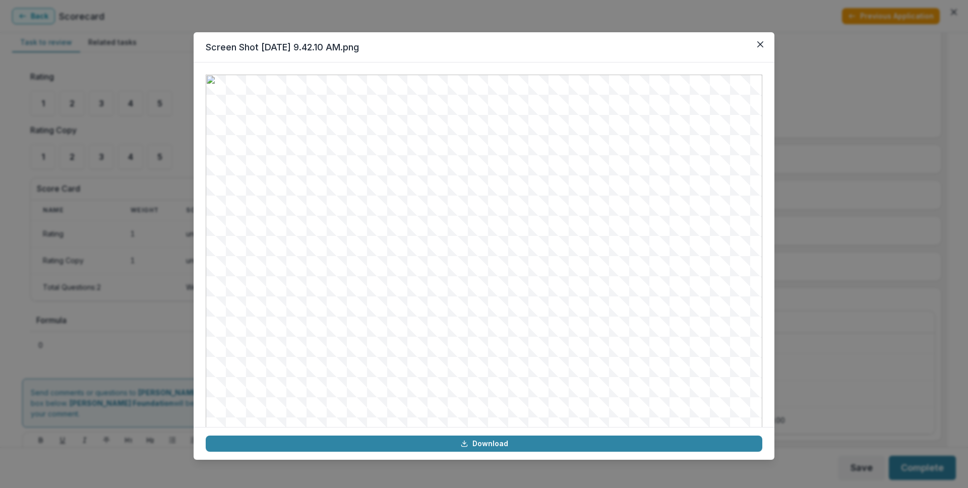
click at [795, 174] on div "Screen Shot [DATE] 9.42.10 AM.png Download" at bounding box center [484, 244] width 968 height 488
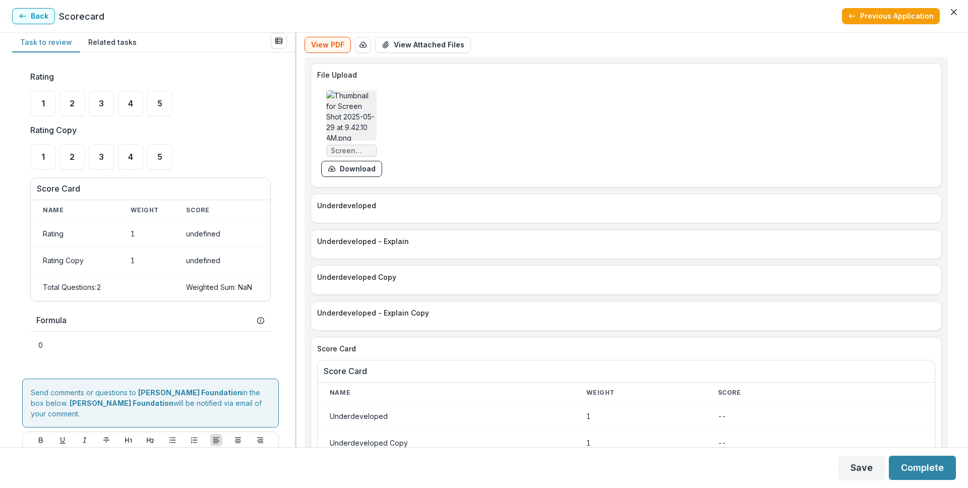
scroll to position [0, 0]
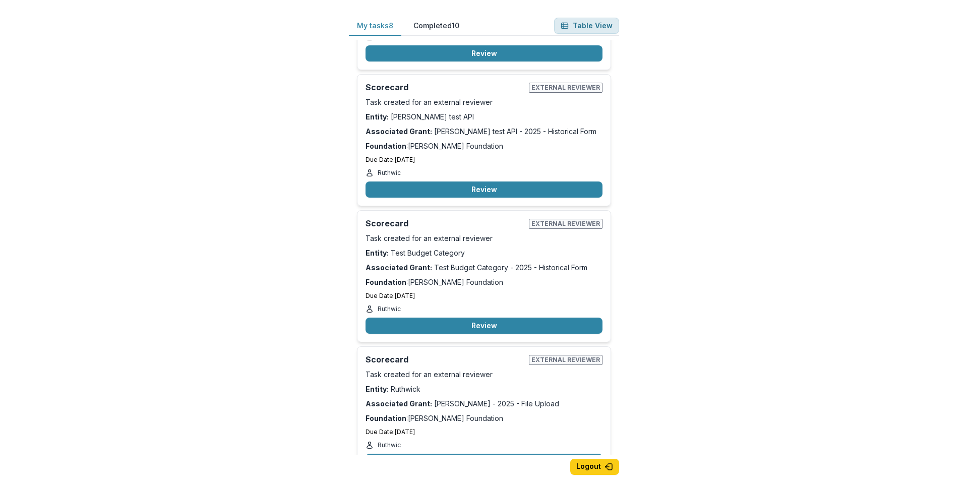
click at [592, 19] on button "Table View" at bounding box center [586, 26] width 65 height 16
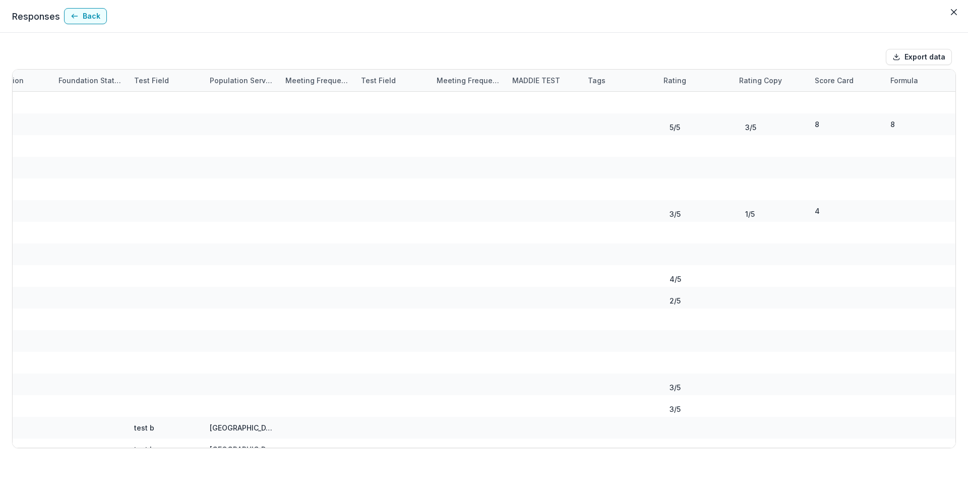
scroll to position [0, 3040]
click at [684, 81] on div "Rating" at bounding box center [669, 80] width 35 height 11
click at [696, 127] on span "Sort Ascending" at bounding box center [698, 124] width 53 height 9
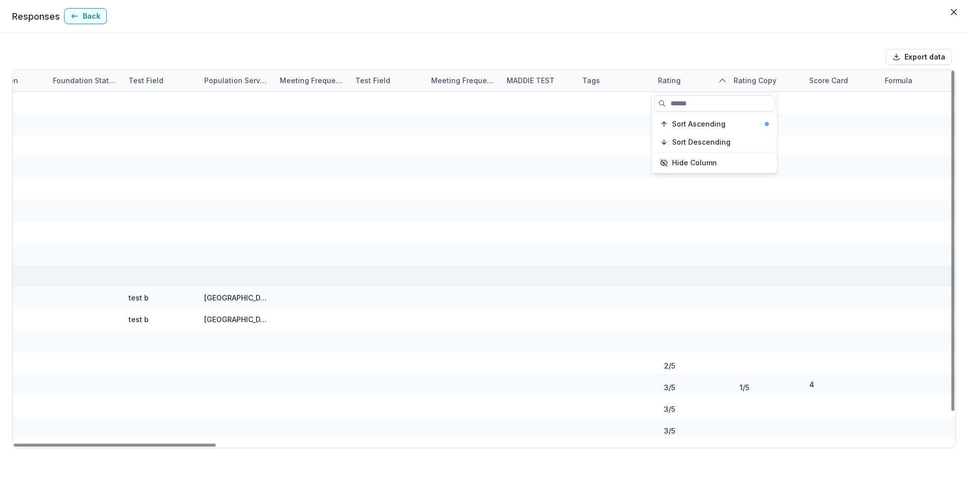
click at [800, 271] on div at bounding box center [765, 276] width 76 height 22
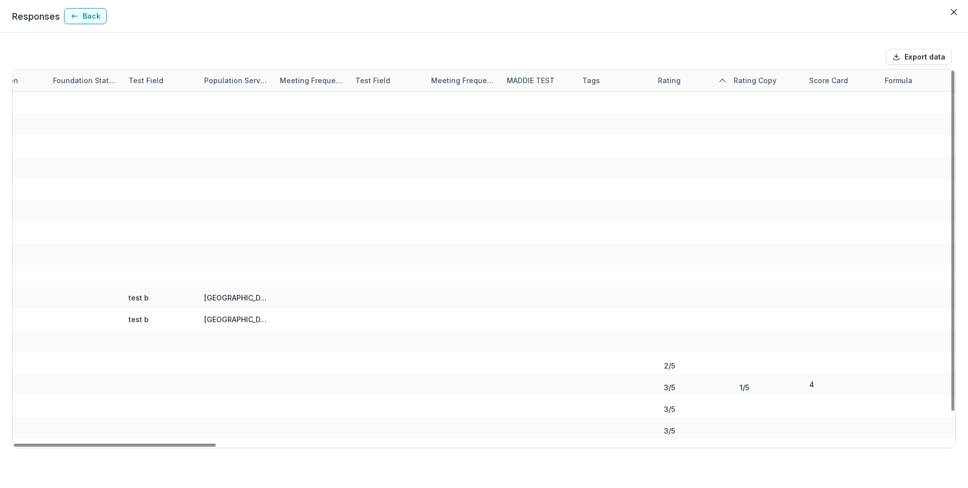
click at [829, 90] on div "Score Card" at bounding box center [841, 81] width 76 height 22
click at [841, 124] on span "Sort Ascending" at bounding box center [849, 124] width 53 height 9
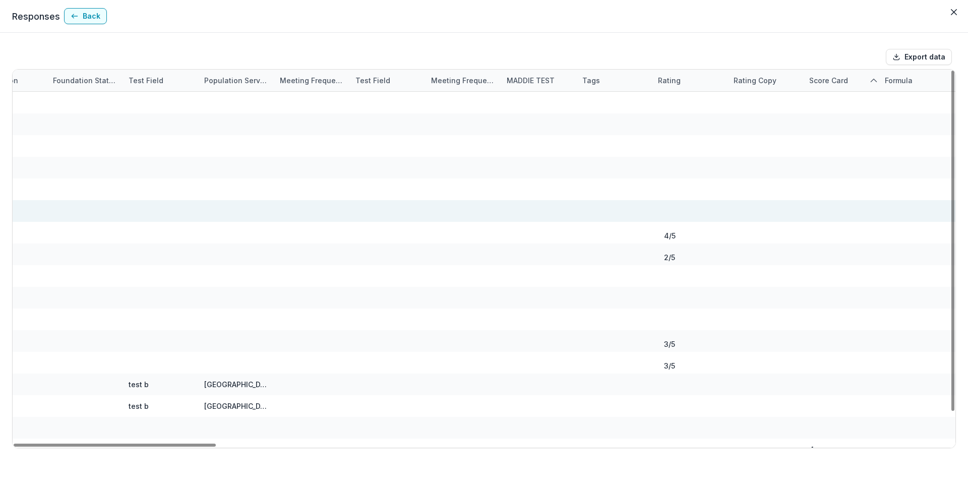
click at [800, 204] on div at bounding box center [765, 211] width 76 height 22
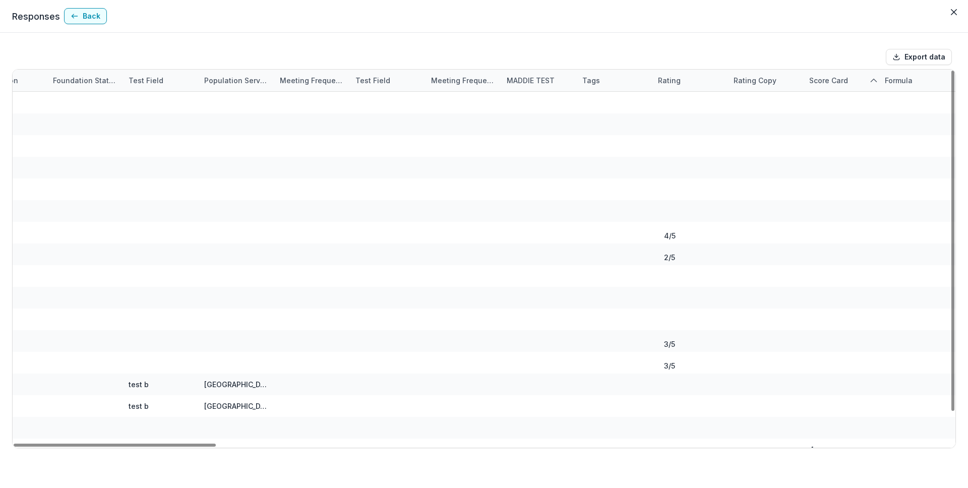
click at [847, 77] on div "Score Card" at bounding box center [828, 80] width 51 height 11
click at [842, 146] on span "Sort Descending" at bounding box center [852, 142] width 58 height 9
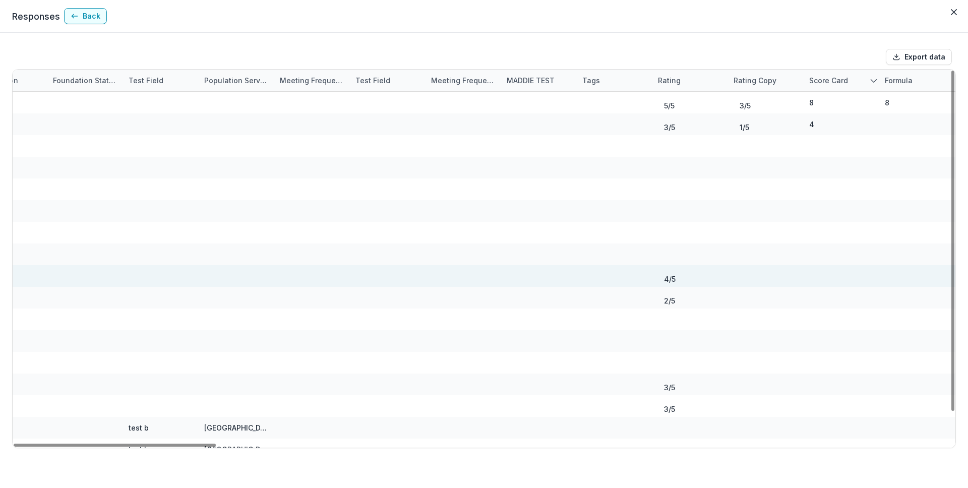
click at [799, 282] on div at bounding box center [765, 276] width 76 height 22
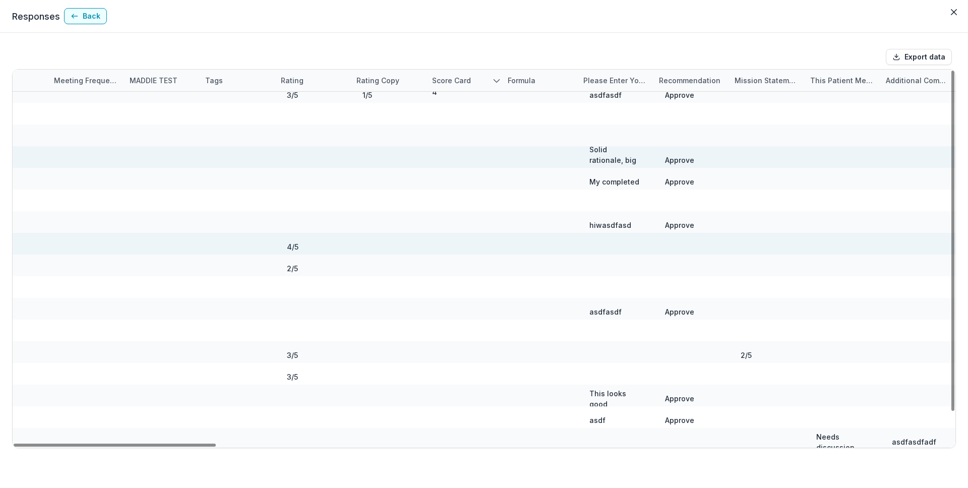
scroll to position [0, 3417]
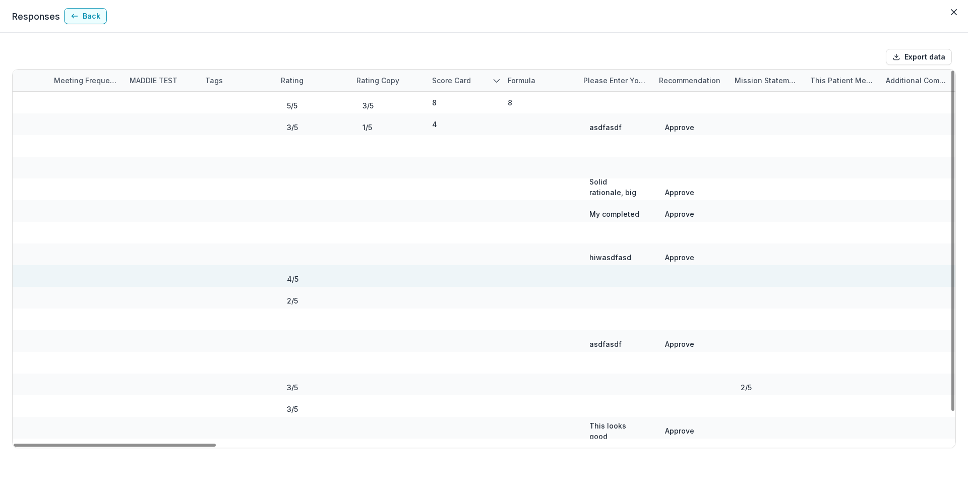
click at [371, 38] on div "Export data Task Id Task Name Entity Proposal Last Updated Status Last Name Cus…" at bounding box center [484, 260] width 968 height 455
click at [87, 26] on header "Responses Back" at bounding box center [484, 16] width 968 height 33
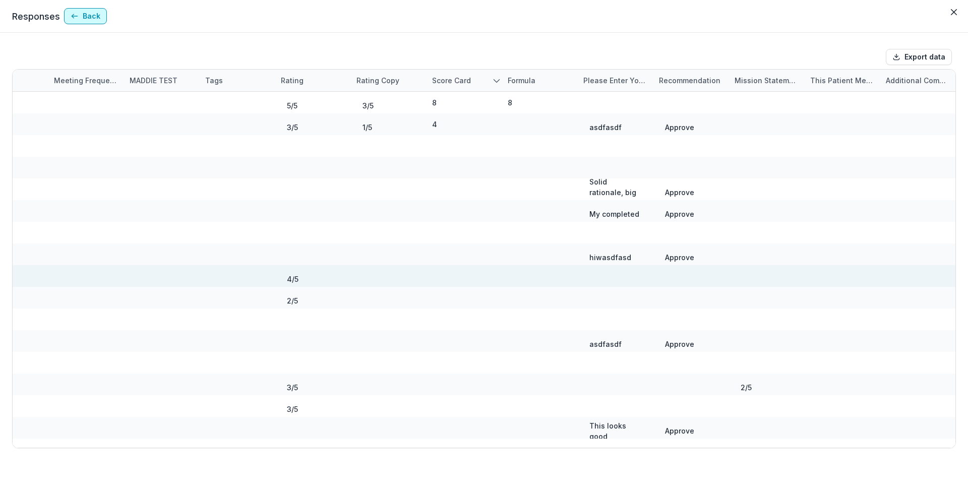
click at [87, 17] on button "Back" at bounding box center [85, 16] width 43 height 16
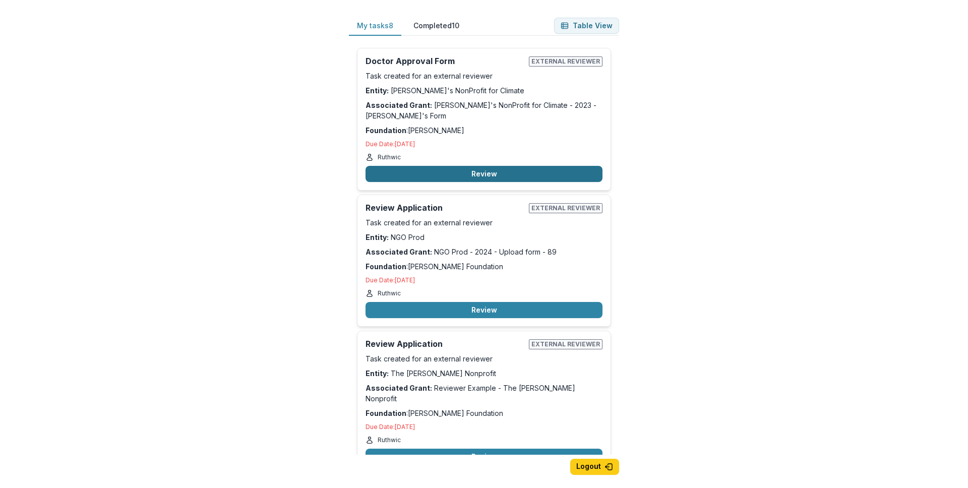
click at [422, 166] on button "Review" at bounding box center [483, 174] width 237 height 16
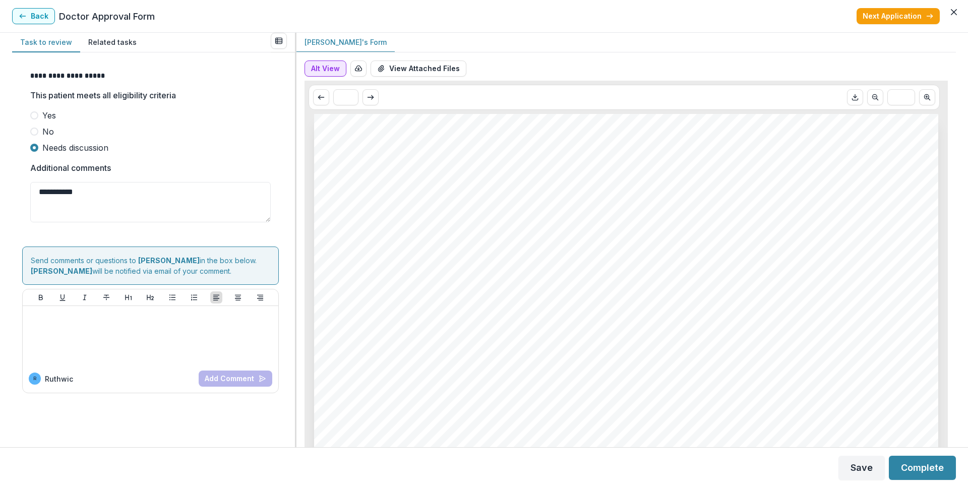
click at [311, 67] on button "Alt View" at bounding box center [325, 68] width 42 height 16
